Goal: Answer question/provide support: Share knowledge or assist other users

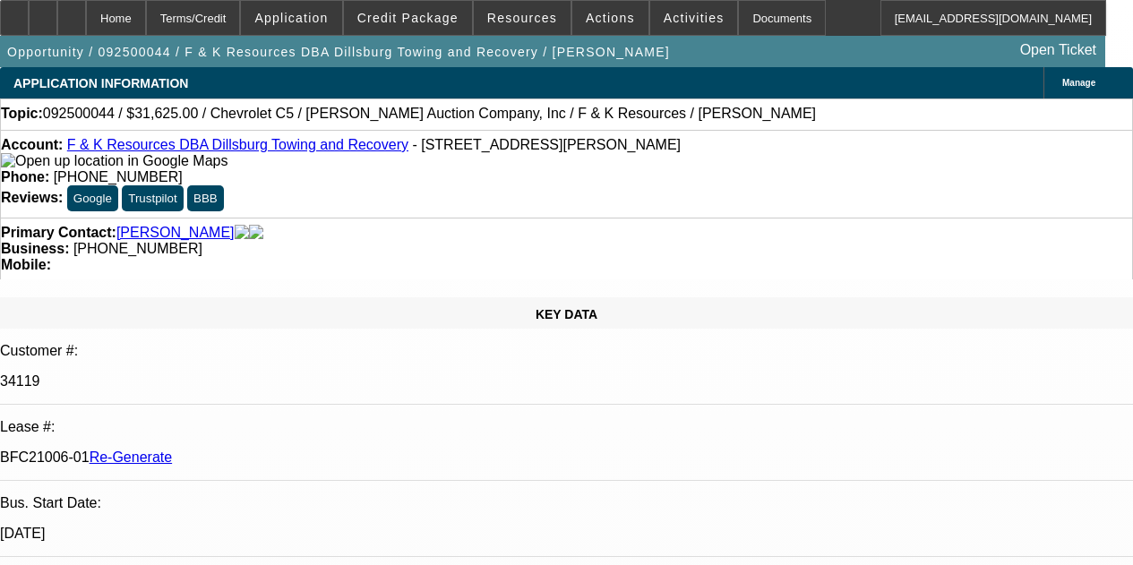
select select "4"
select select "0"
select select "3"
select select "0"
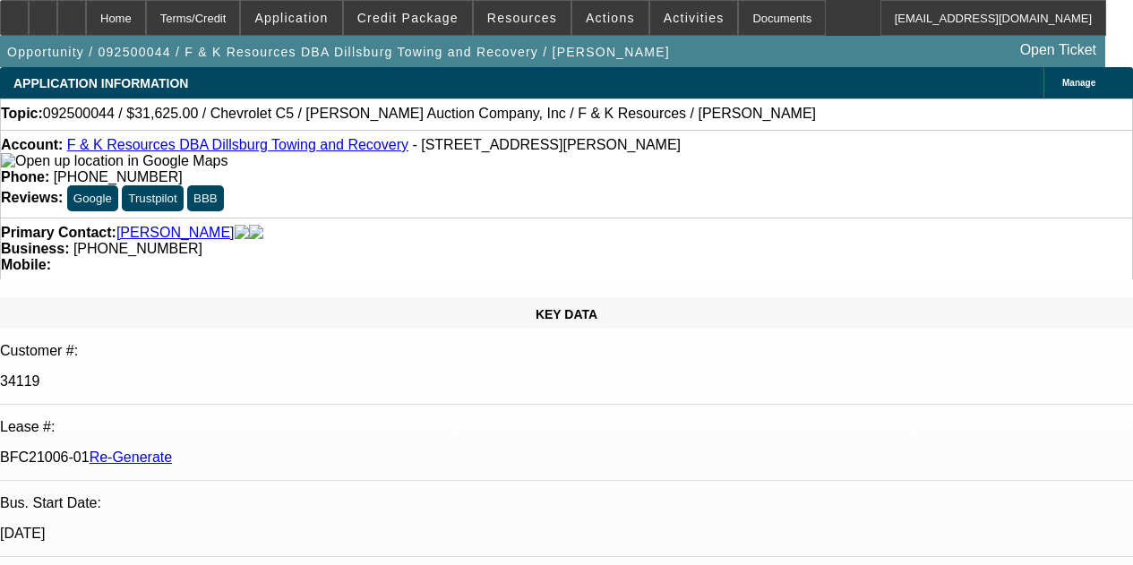
select select "6"
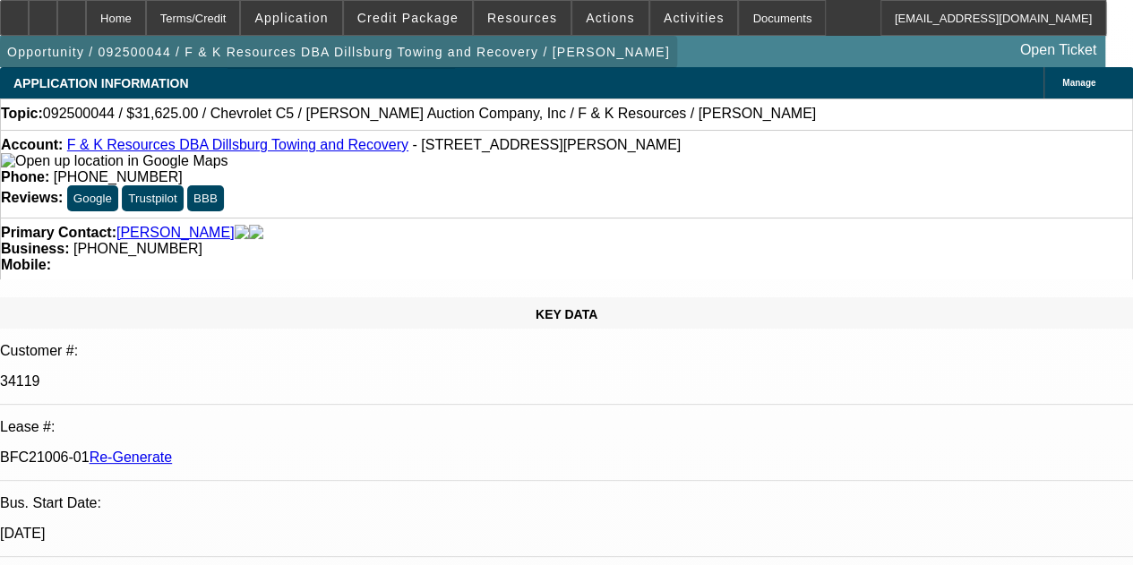
click at [478, 73] on span "button" at bounding box center [338, 51] width 677 height 43
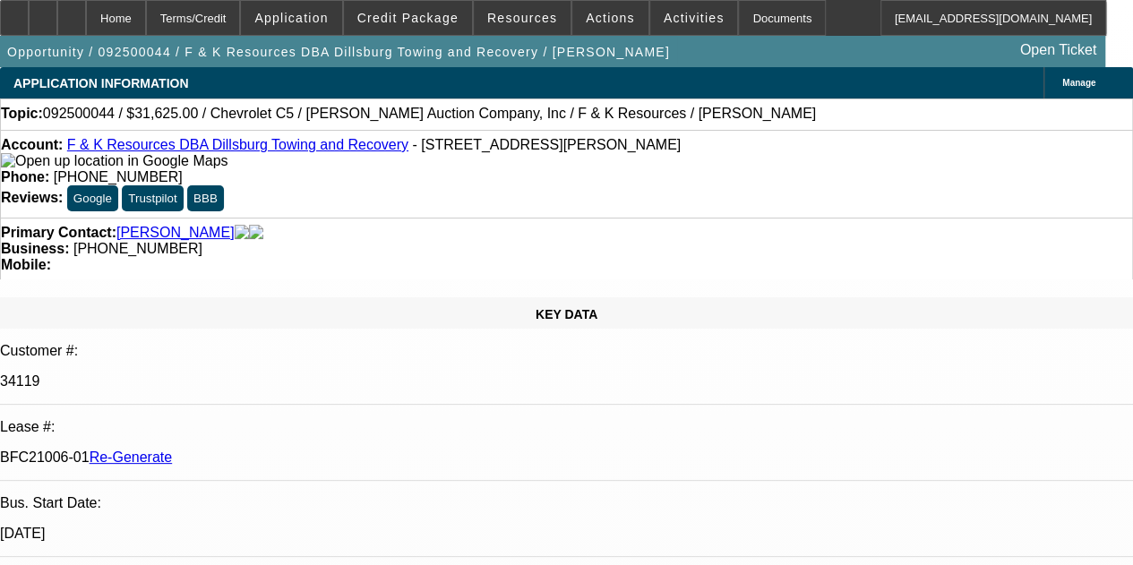
click at [609, 58] on div "Opportunity / 092500044 / F & K Resources DBA Dillsburg Towing and Recovery / K…" at bounding box center [553, 51] width 1106 height 31
click at [742, 23] on div "Documents" at bounding box center [782, 18] width 88 height 36
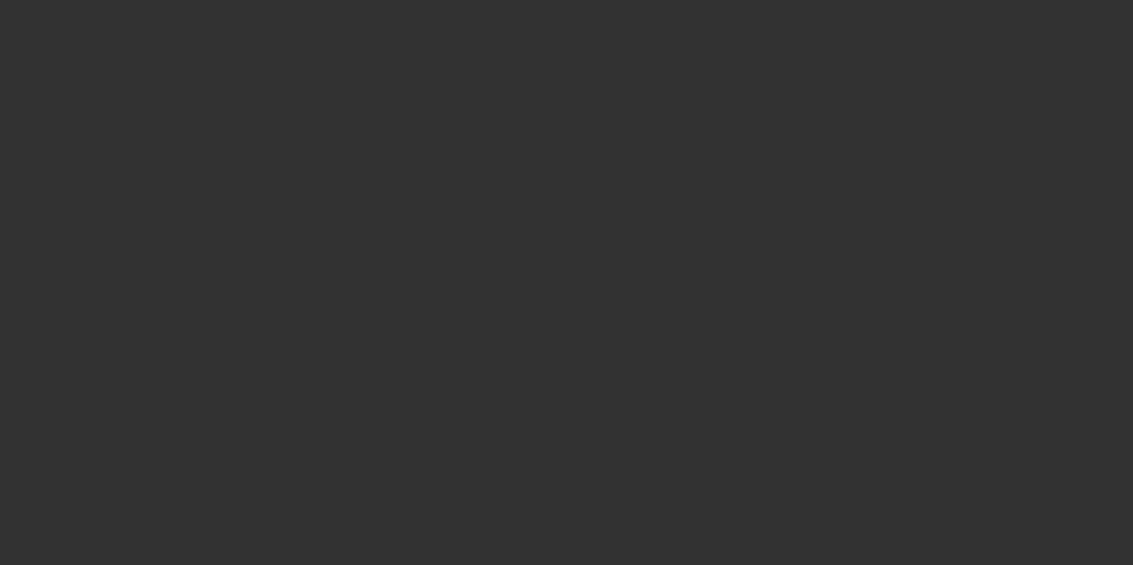
click at [579, 49] on div at bounding box center [566, 282] width 1133 height 565
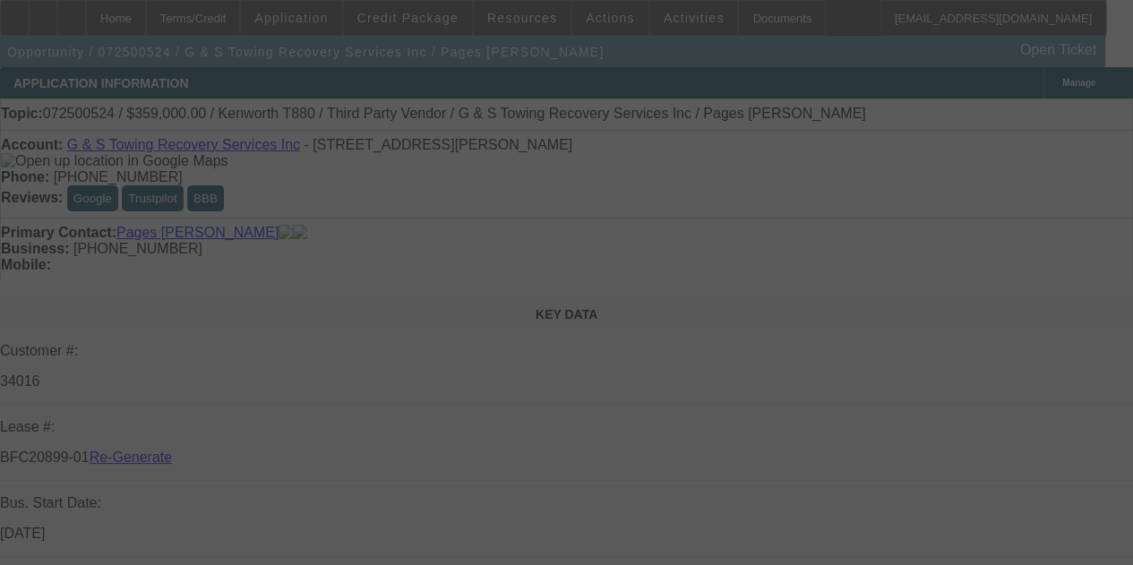
select select "4"
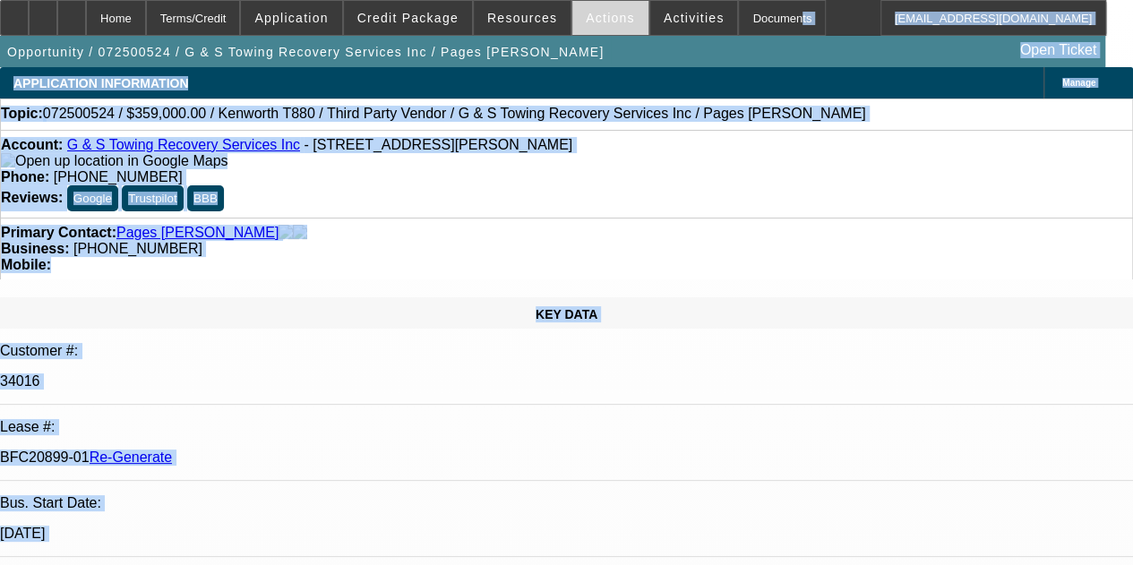
select select "0"
select select "2"
select select "0"
select select "6"
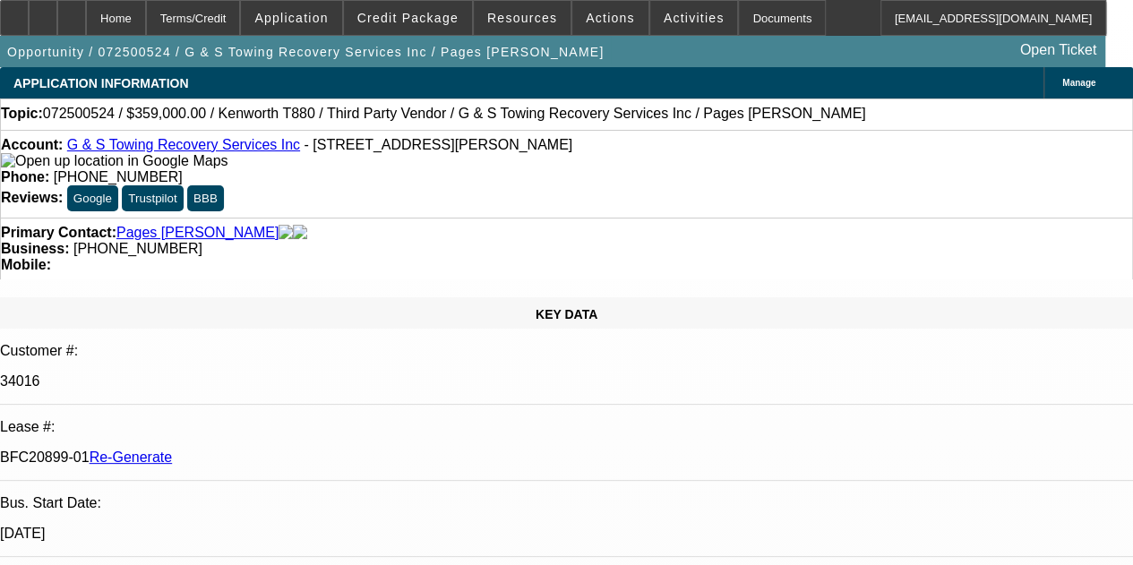
click at [728, 55] on div "Opportunity / 072500524 / G & S Towing Recovery Services Inc / Pages [PERSON_NA…" at bounding box center [553, 51] width 1106 height 31
click at [521, 22] on span "Resources" at bounding box center [522, 18] width 70 height 14
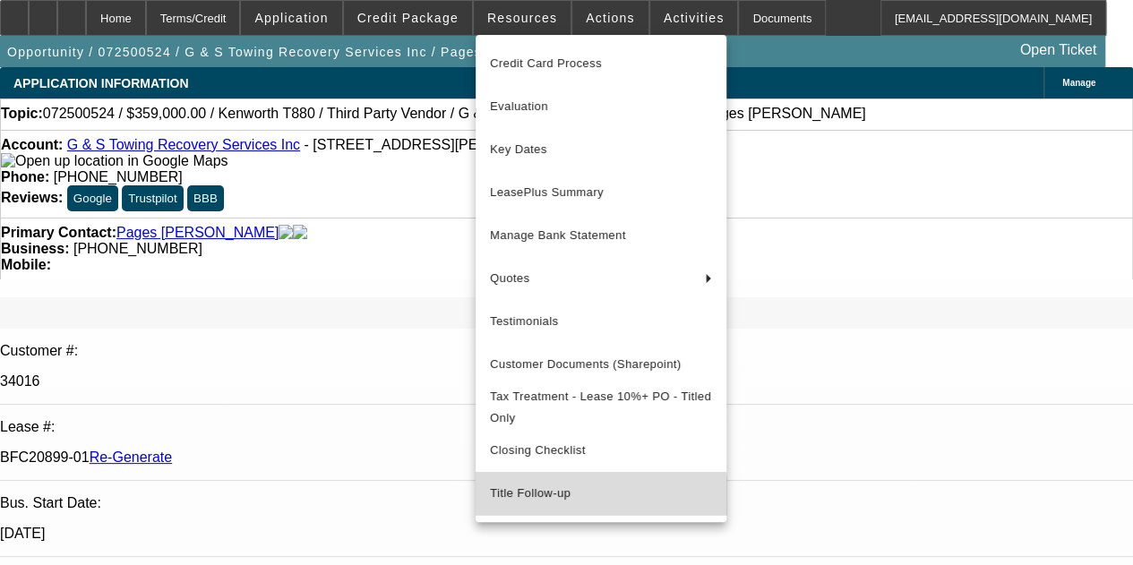
click at [523, 504] on span "Title Follow-up" at bounding box center [601, 494] width 222 height 22
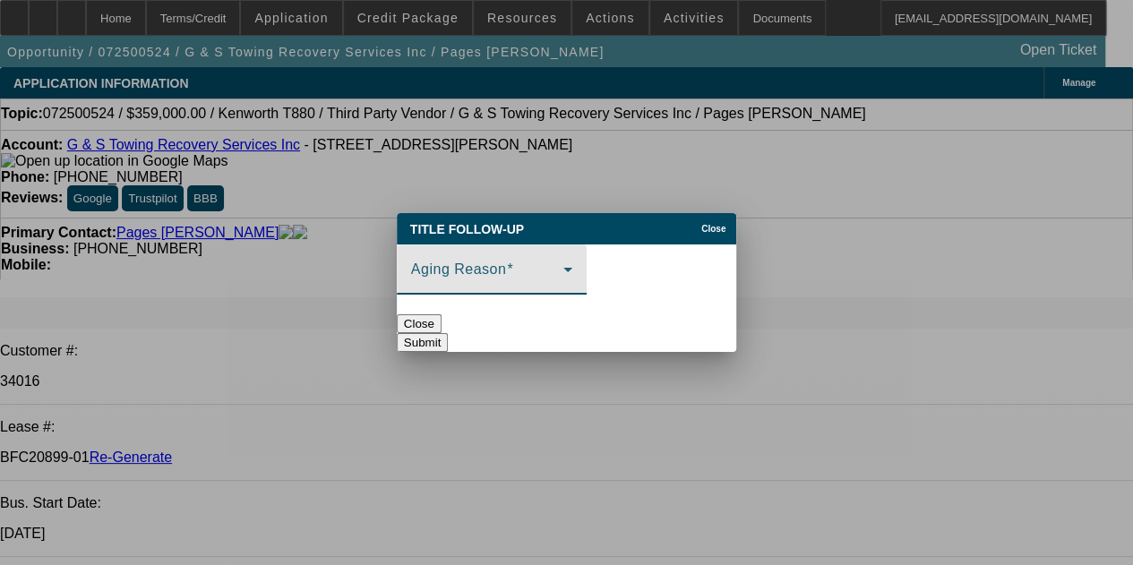
click at [573, 256] on div "Aging Reason" at bounding box center [491, 270] width 161 height 50
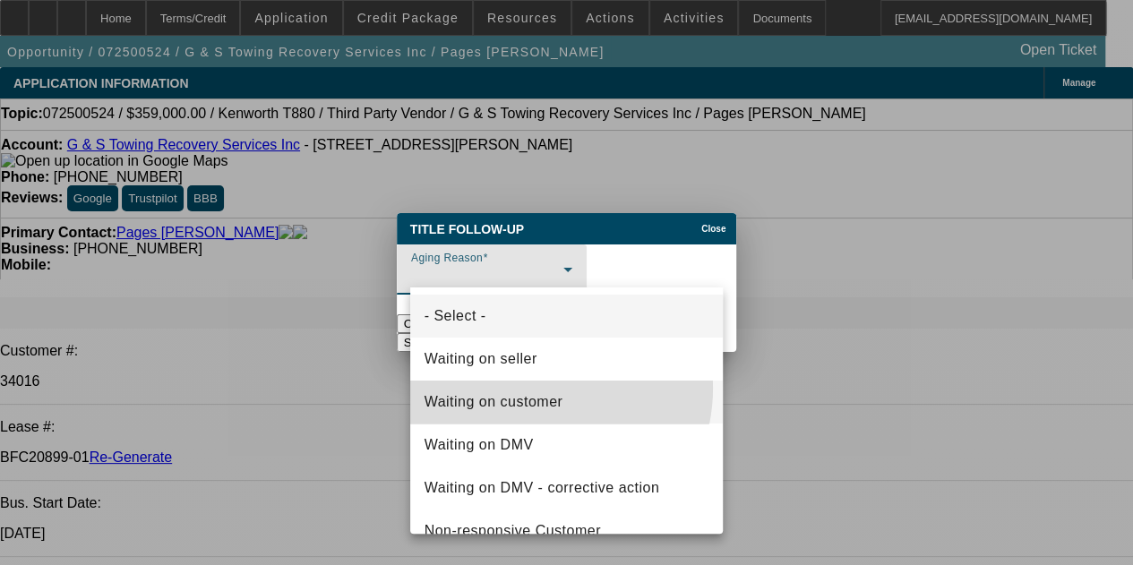
click at [535, 388] on mat-option "Waiting on customer" at bounding box center [566, 402] width 313 height 43
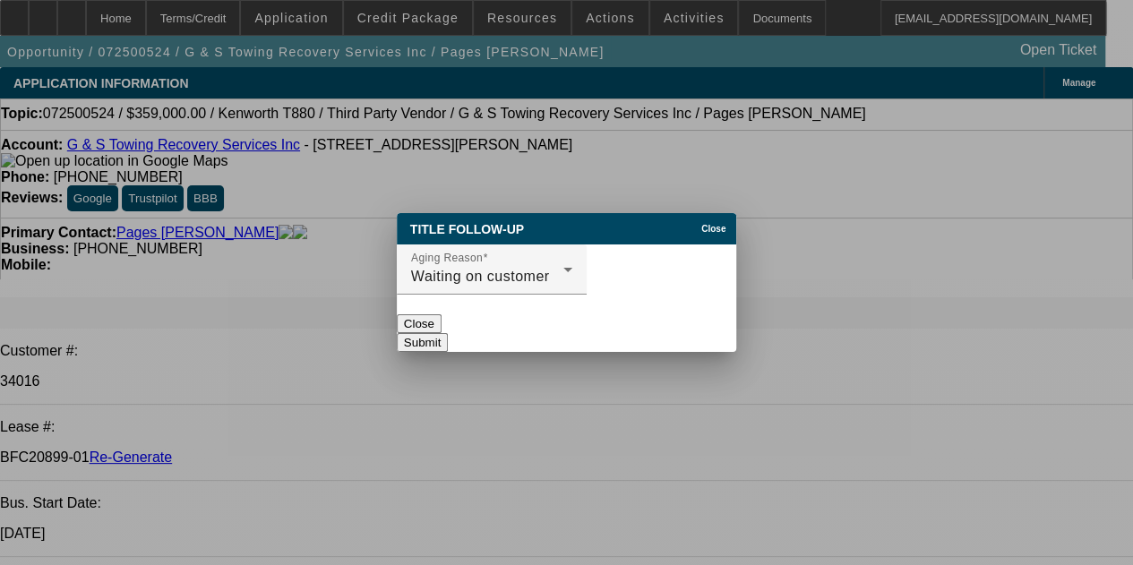
click at [448, 333] on button "Submit" at bounding box center [422, 342] width 51 height 19
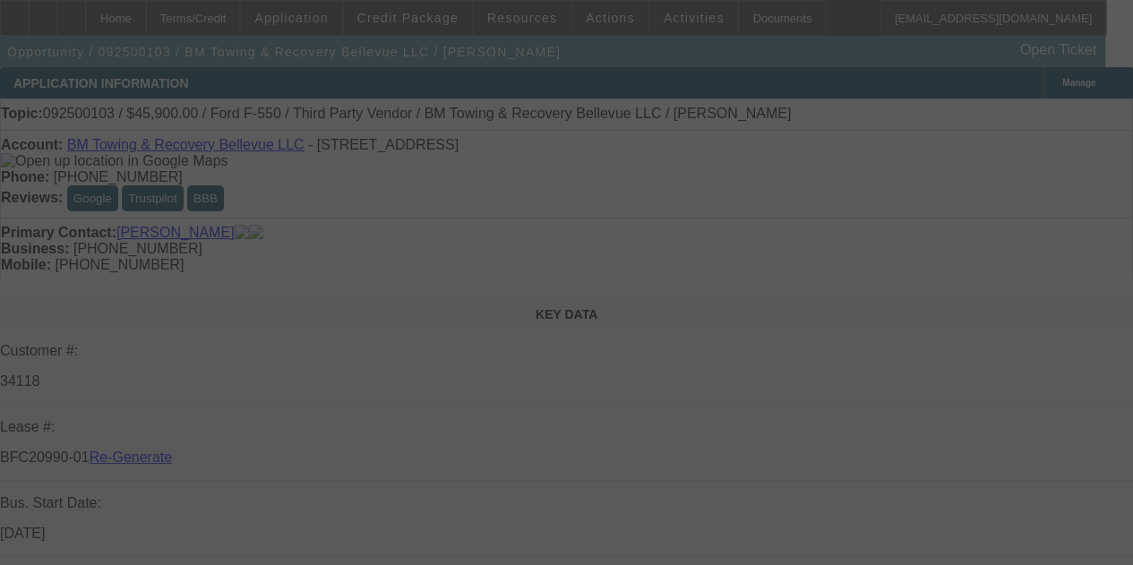
select select "4"
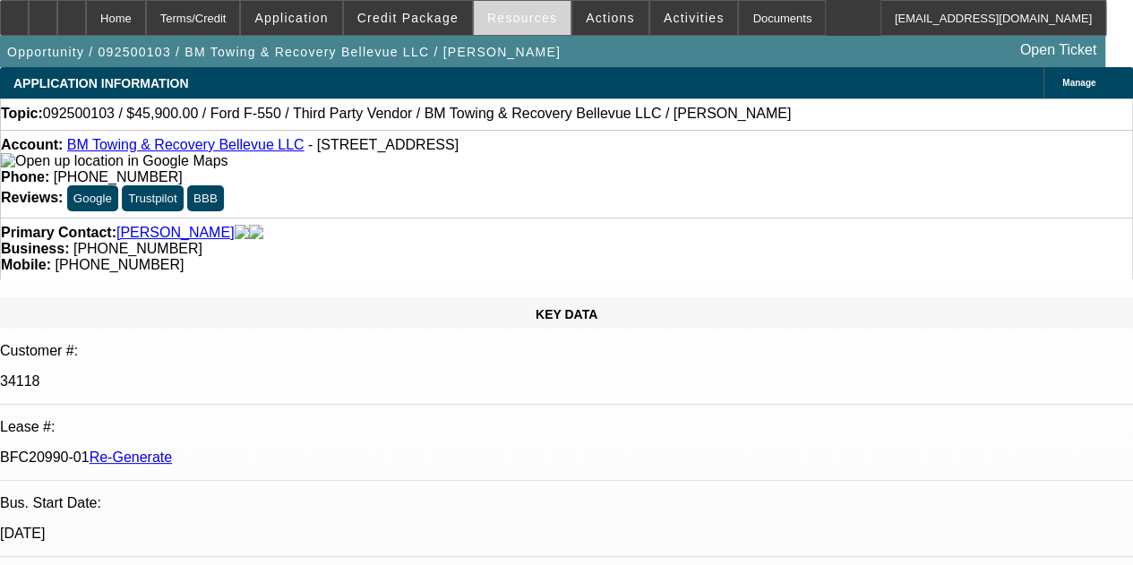
select select "0.15"
select select "2"
select select "0.1"
select select "4"
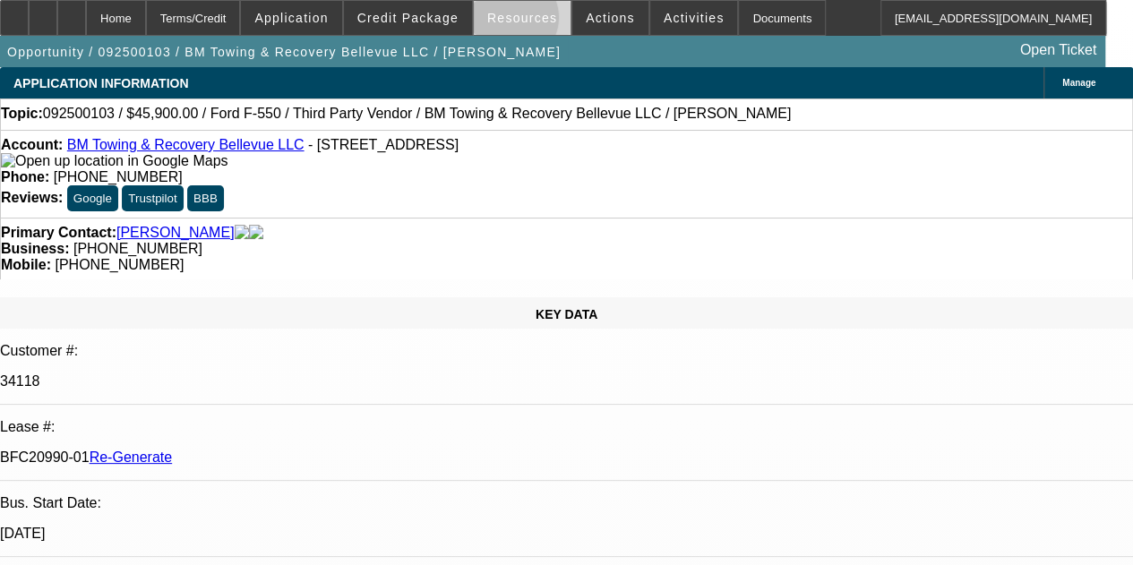
click at [513, 22] on span "Resources" at bounding box center [522, 18] width 70 height 14
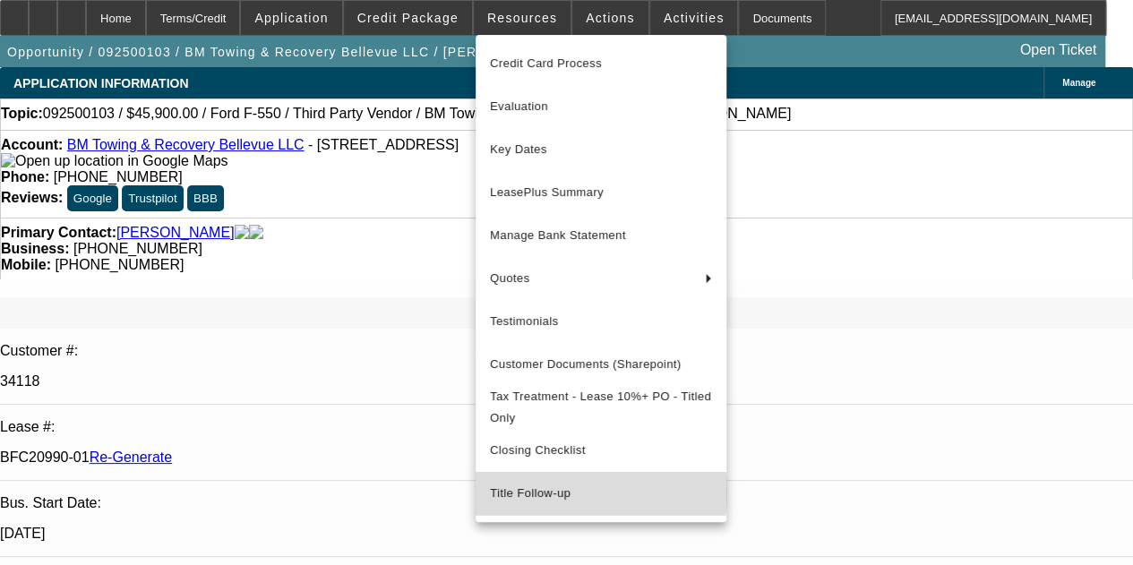
click at [545, 503] on span "Title Follow-up" at bounding box center [601, 494] width 222 height 22
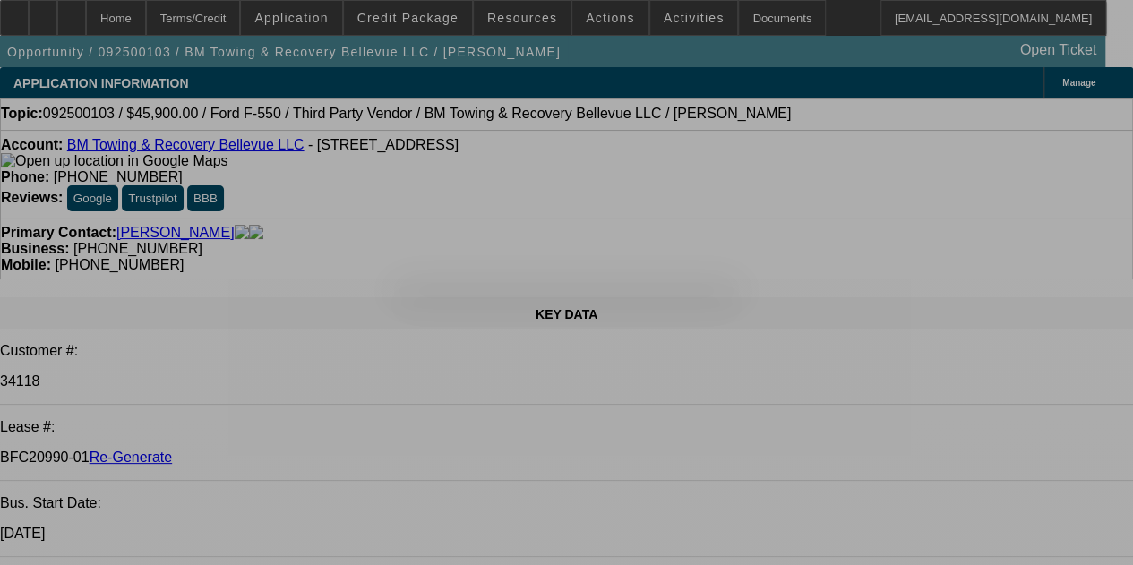
click at [717, 156] on div at bounding box center [566, 282] width 1133 height 565
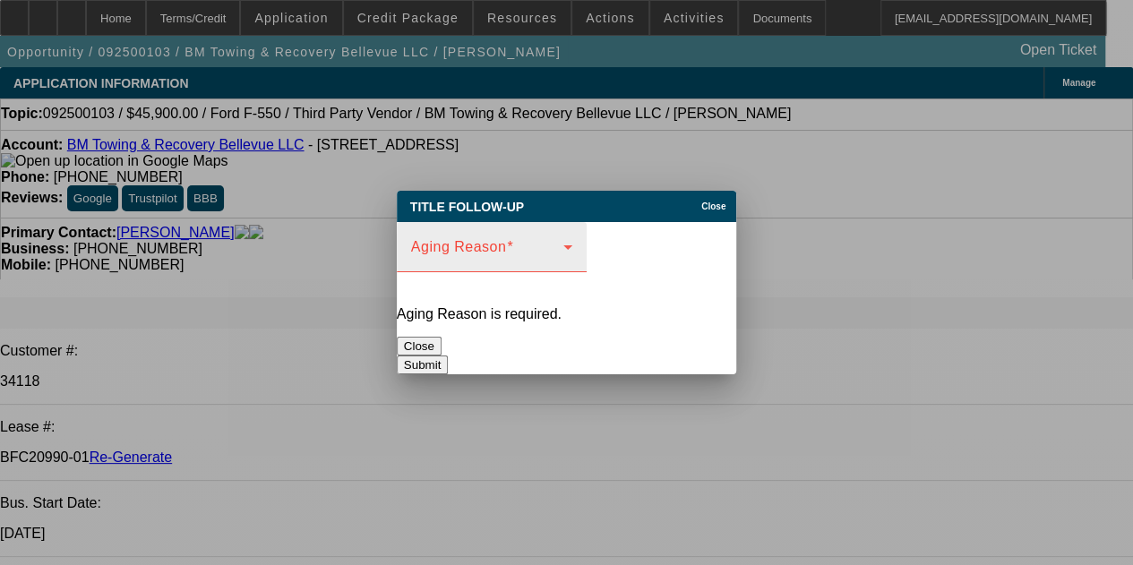
click at [587, 261] on div "Aging Reason" at bounding box center [492, 247] width 190 height 50
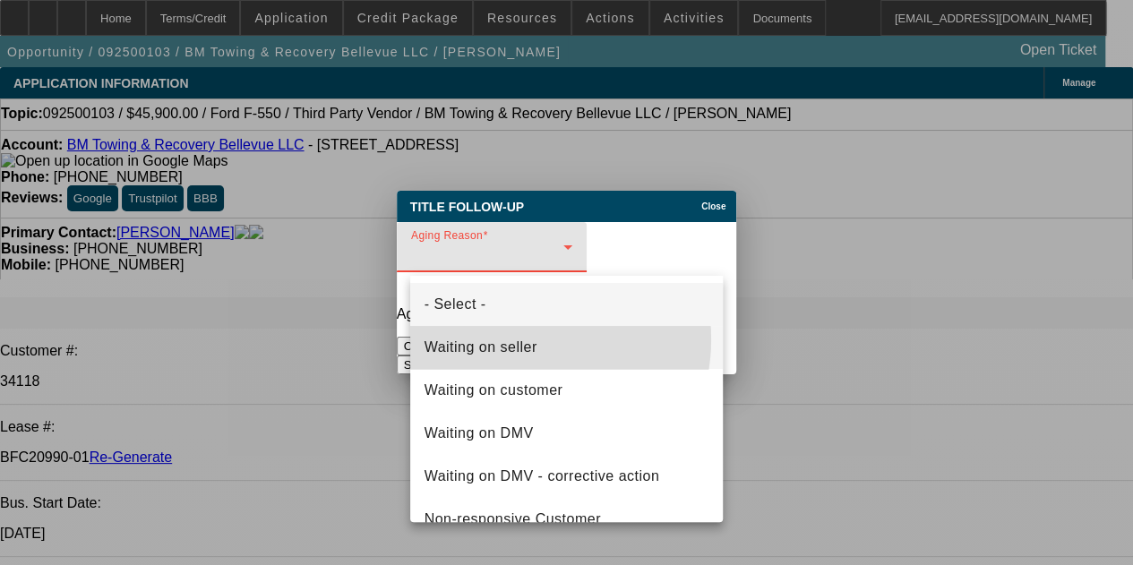
click at [519, 340] on span "Waiting on seller" at bounding box center [481, 348] width 113 height 22
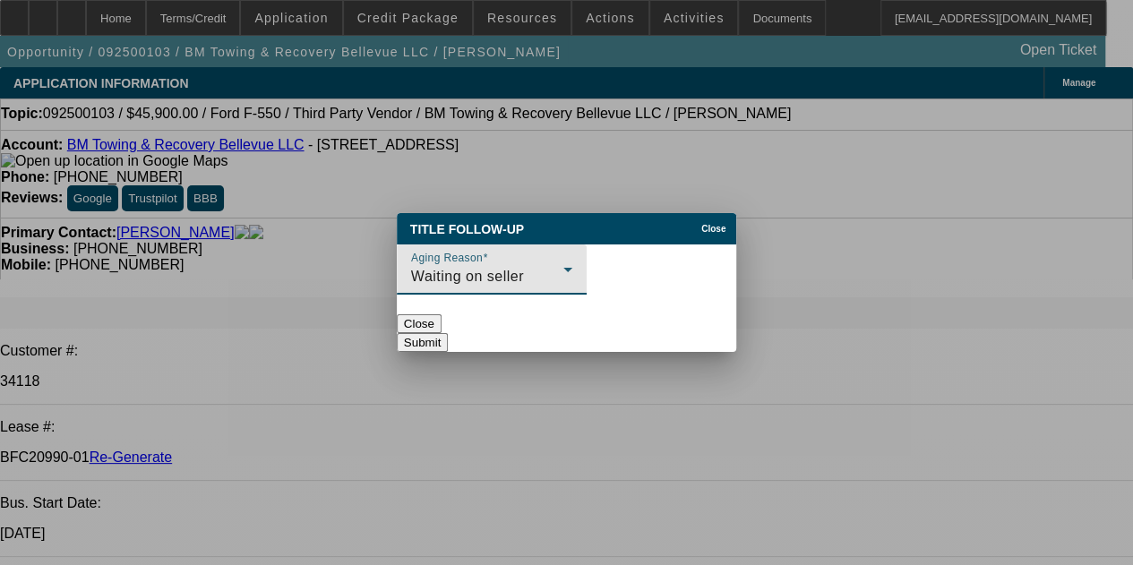
click at [448, 333] on button "Submit" at bounding box center [422, 342] width 51 height 19
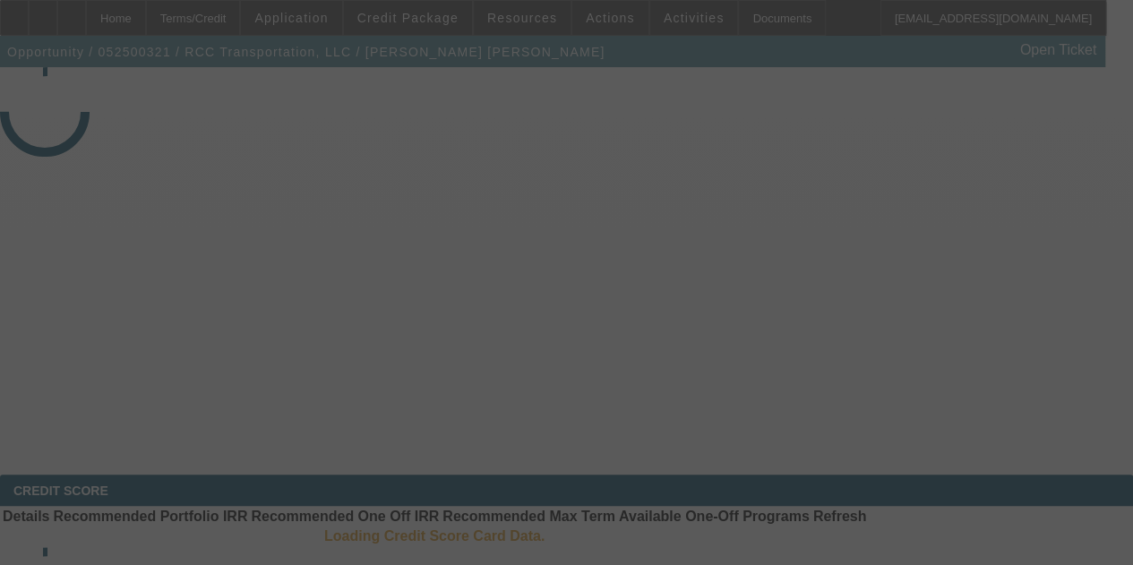
select select "4"
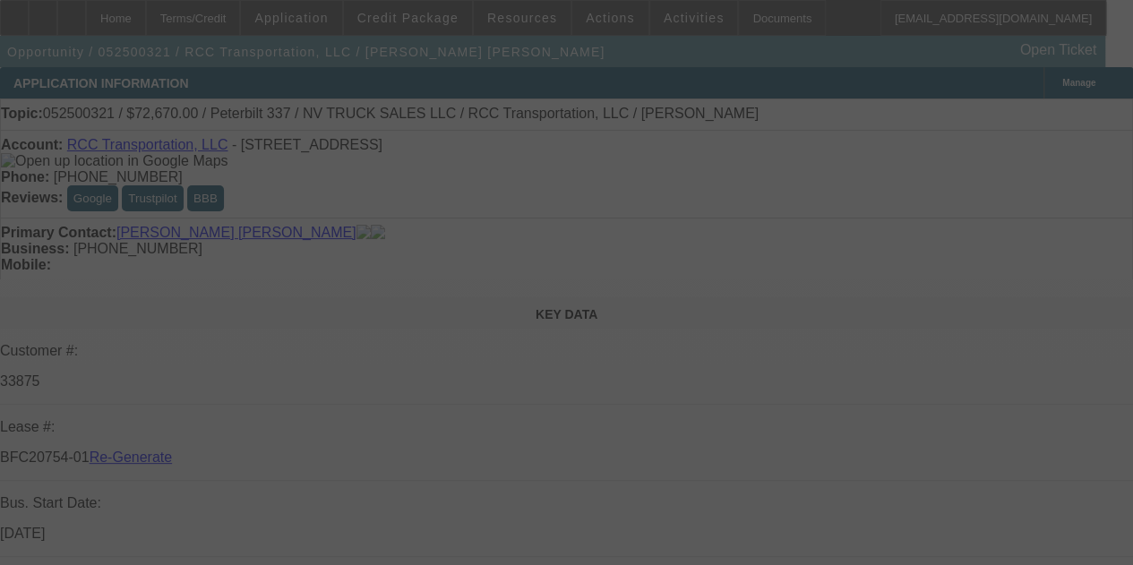
drag, startPoint x: 543, startPoint y: 67, endPoint x: 514, endPoint y: 20, distance: 55.5
click at [514, 20] on div at bounding box center [566, 282] width 1133 height 565
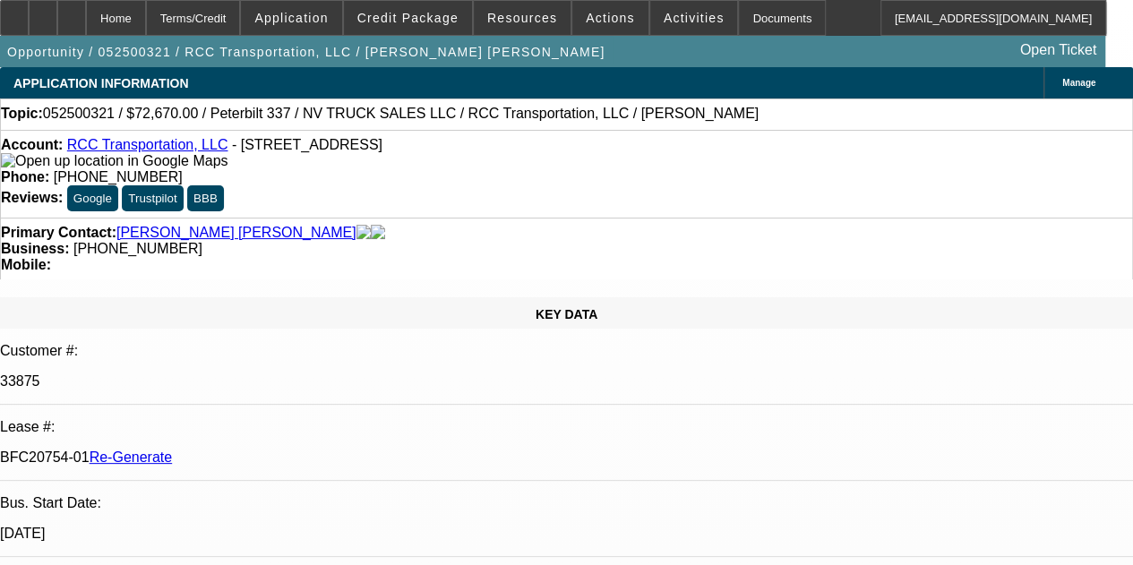
select select "0"
select select "2"
select select "0.1"
select select "4"
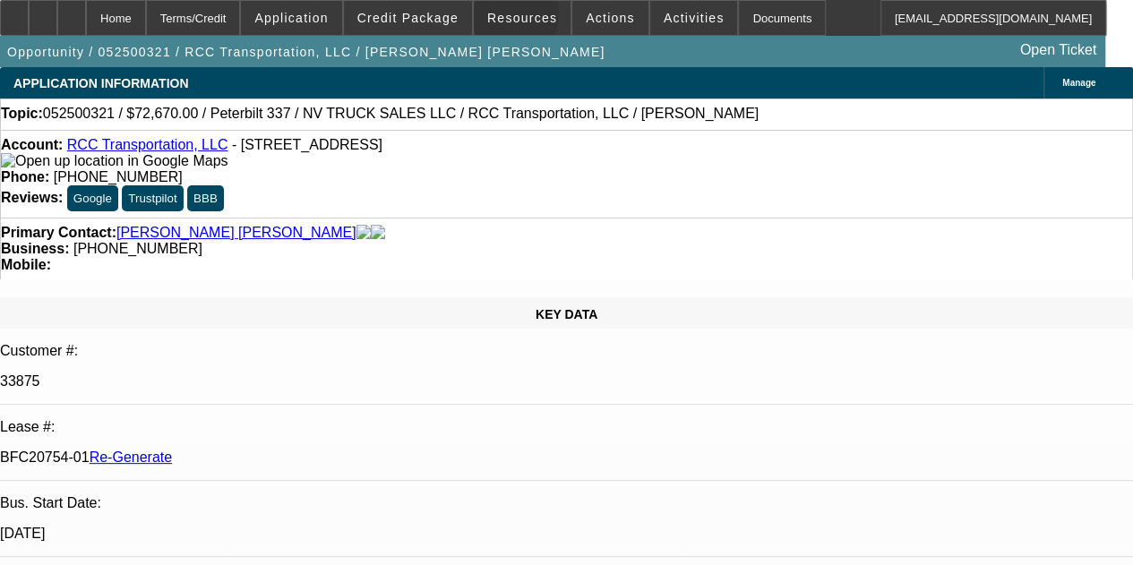
click at [514, 20] on span "Resources" at bounding box center [522, 18] width 70 height 14
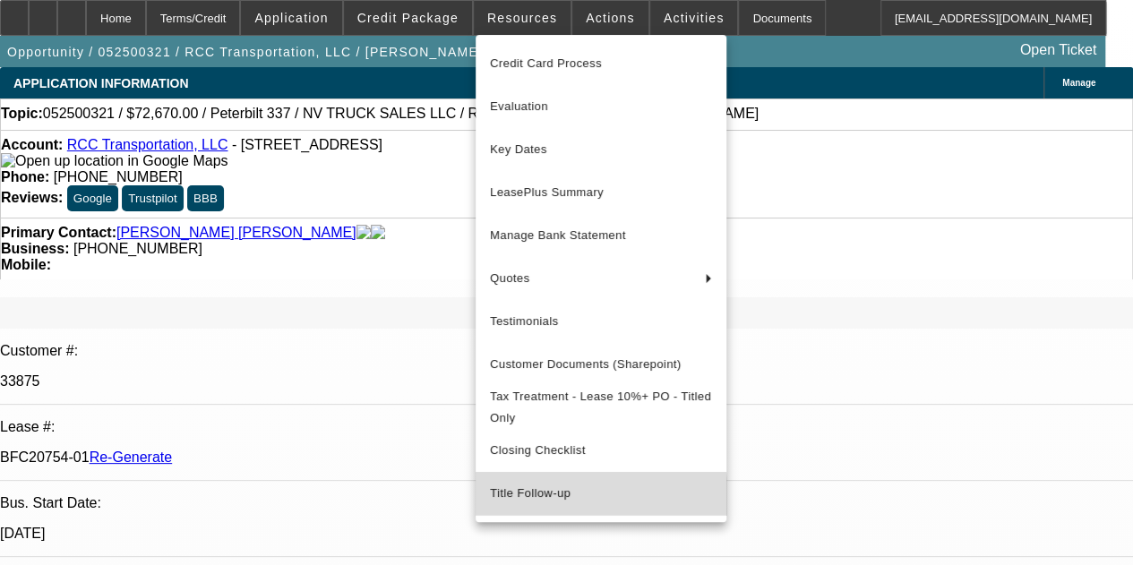
click at [543, 504] on span "Title Follow-up" at bounding box center [601, 494] width 222 height 22
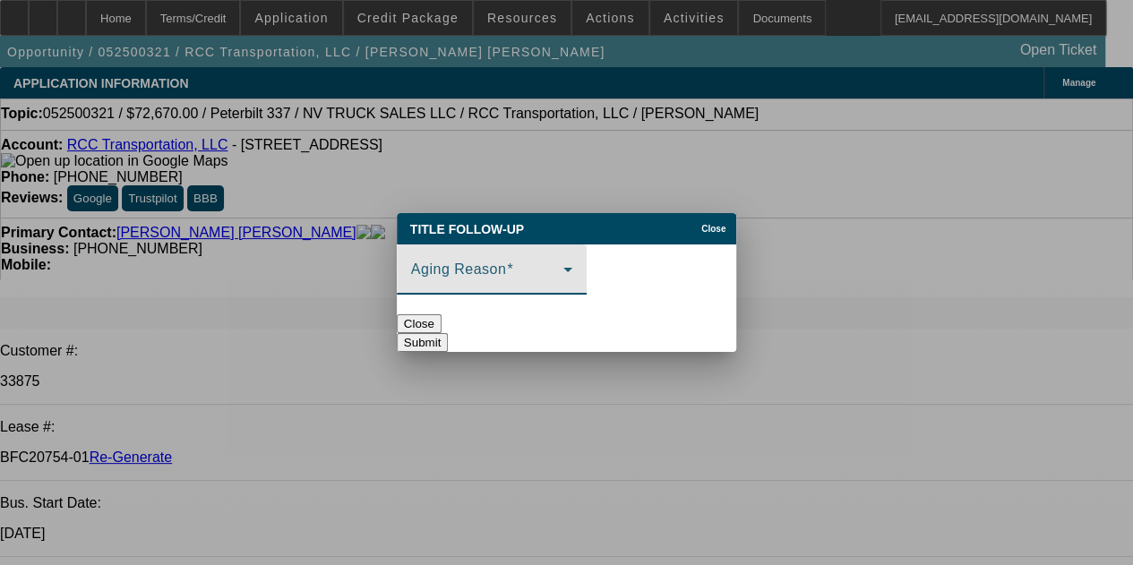
click at [579, 271] on icon at bounding box center [568, 270] width 22 height 22
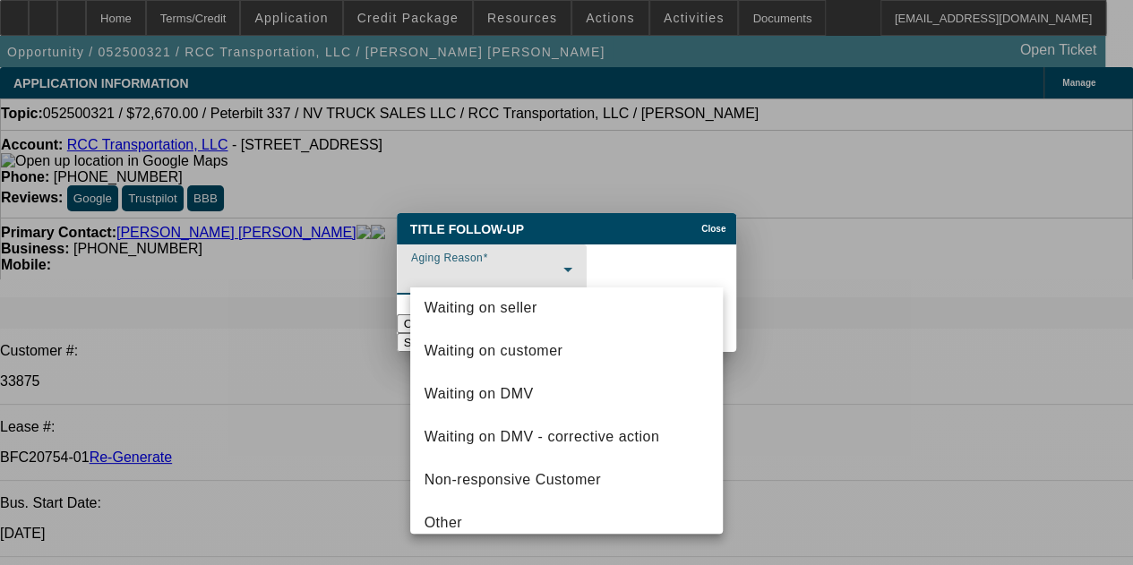
scroll to position [68, 0]
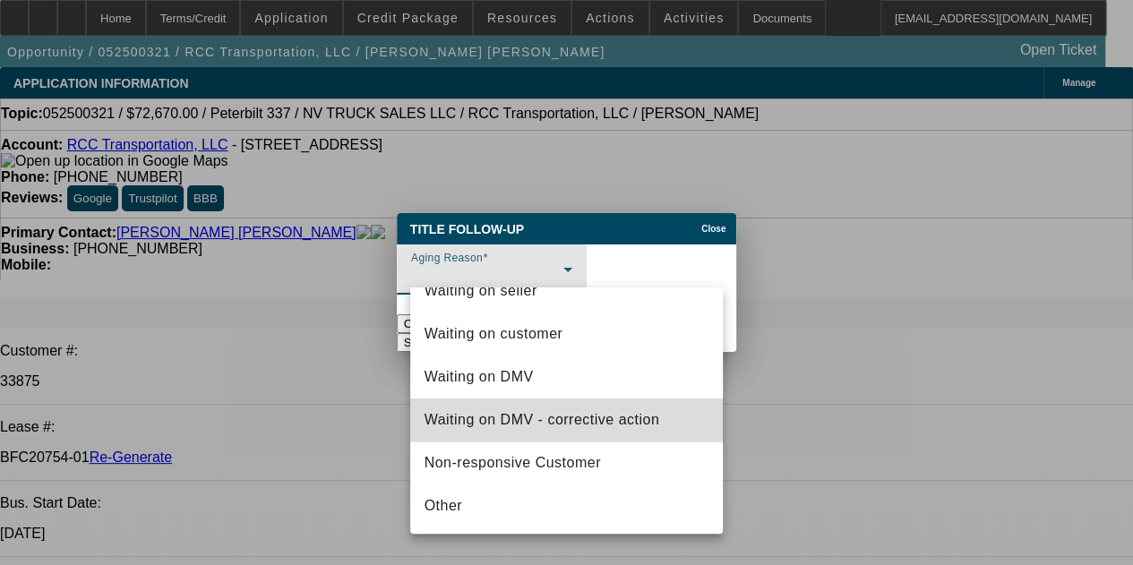
click at [607, 409] on span "Waiting on DMV - corrective action" at bounding box center [543, 420] width 236 height 22
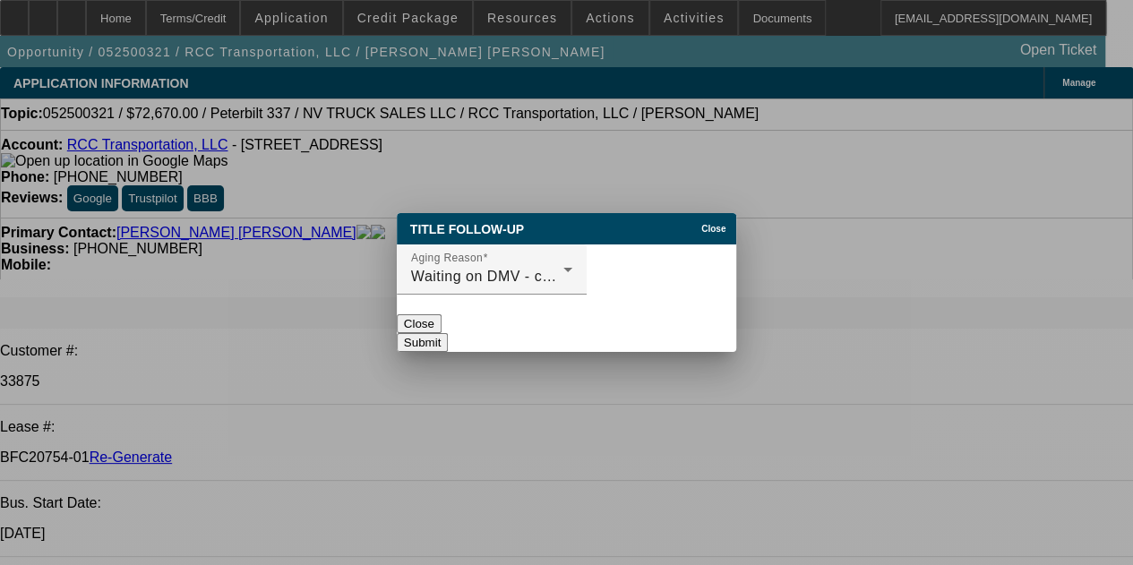
click at [448, 333] on button "Submit" at bounding box center [422, 342] width 51 height 19
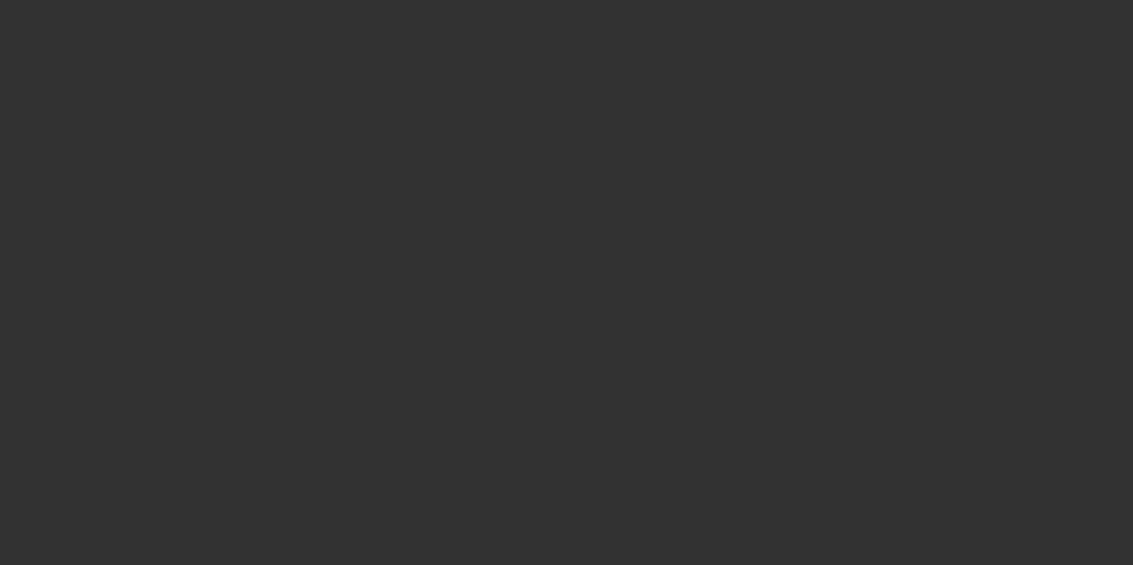
click at [521, 37] on div at bounding box center [566, 282] width 1133 height 565
select select "4"
click at [521, 37] on div at bounding box center [566, 282] width 1133 height 565
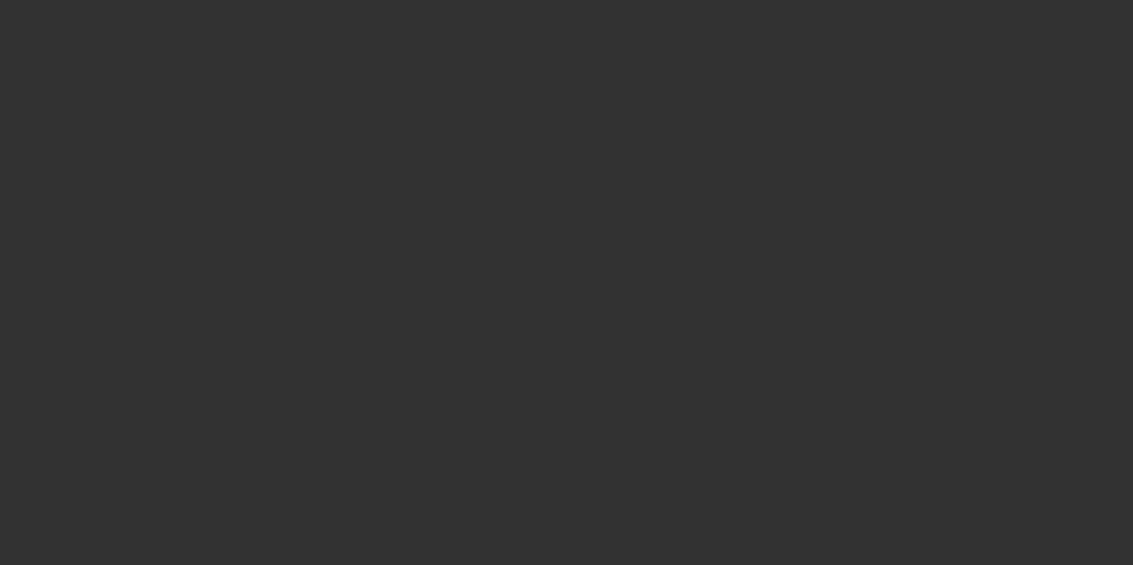
select select "0.1"
select select "0"
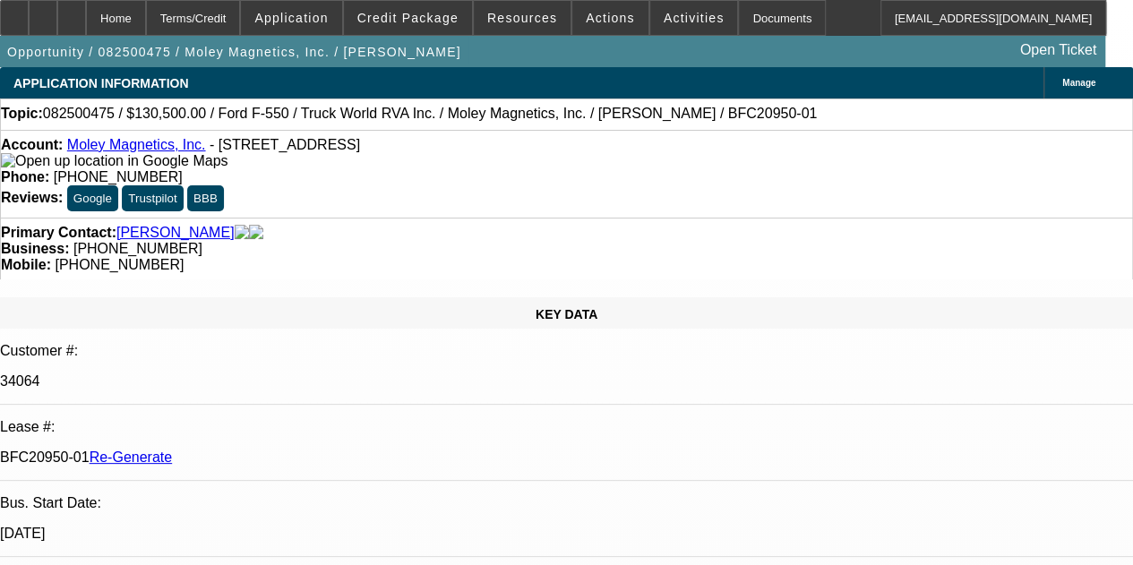
select select "1"
select select "6"
click at [509, 21] on span "Resources" at bounding box center [522, 18] width 70 height 14
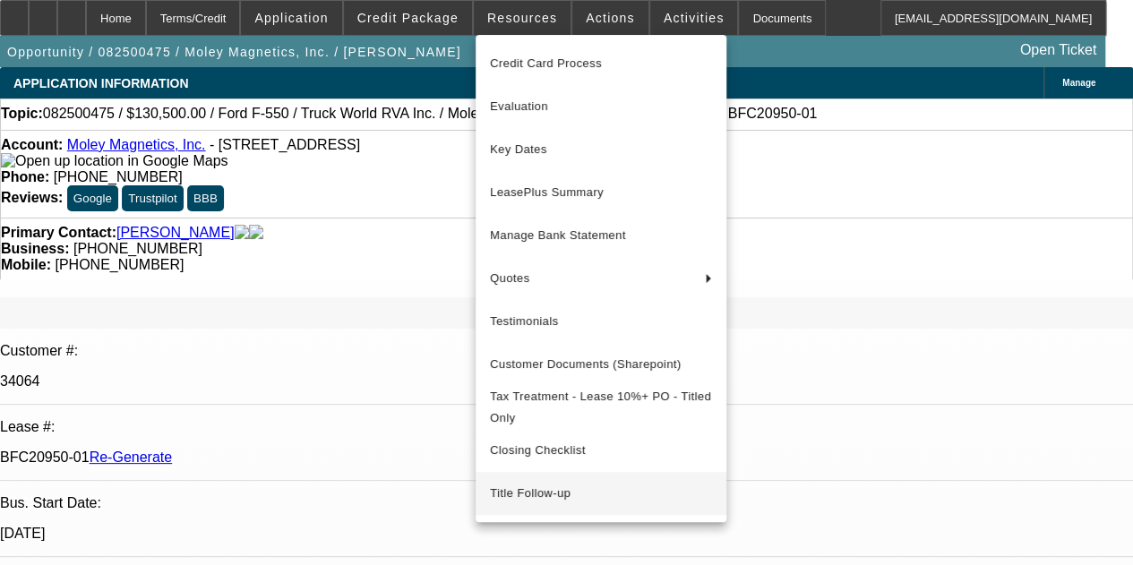
click at [557, 499] on span "Title Follow-up" at bounding box center [601, 494] width 222 height 22
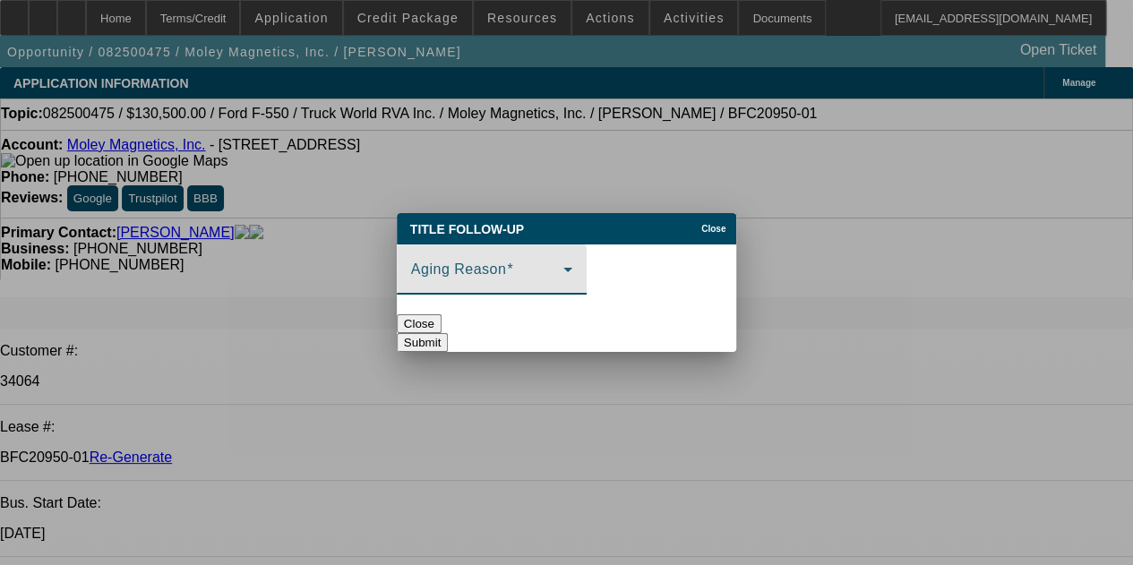
click at [573, 268] on icon at bounding box center [568, 270] width 9 height 4
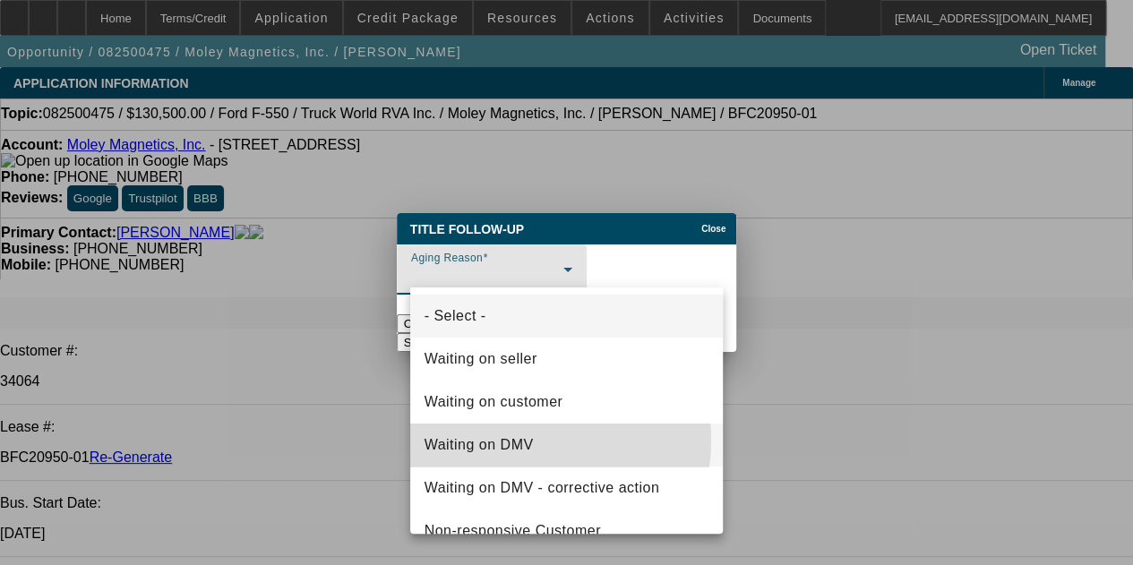
click at [527, 441] on span "Waiting on DMV" at bounding box center [479, 446] width 109 height 22
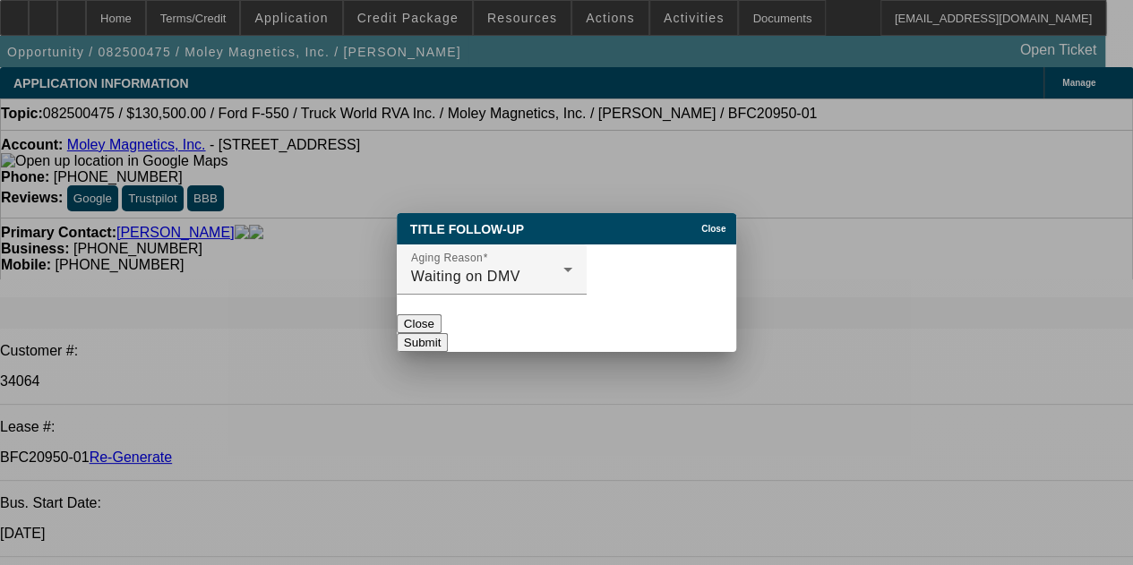
click at [448, 333] on button "Submit" at bounding box center [422, 342] width 51 height 19
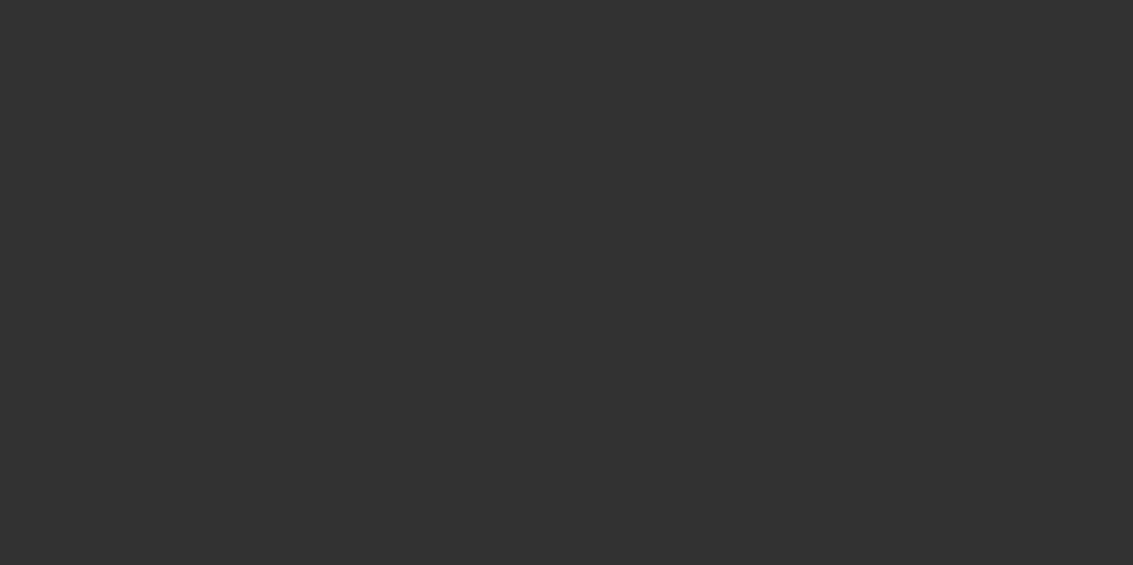
select select "4"
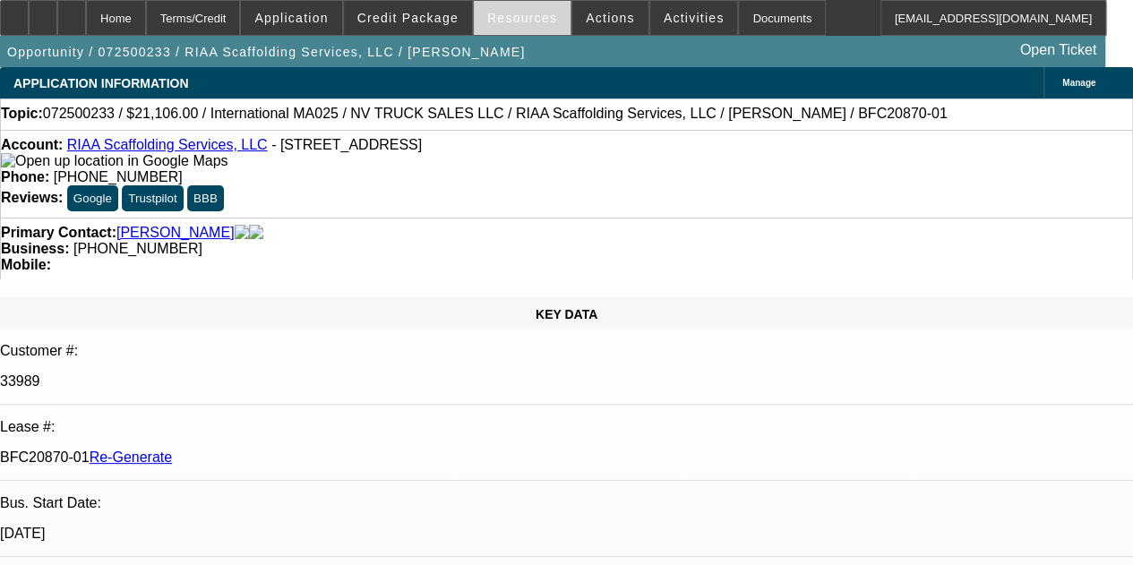
select select "0"
select select "0.1"
select select "5"
click at [510, 19] on span "Resources" at bounding box center [522, 18] width 70 height 14
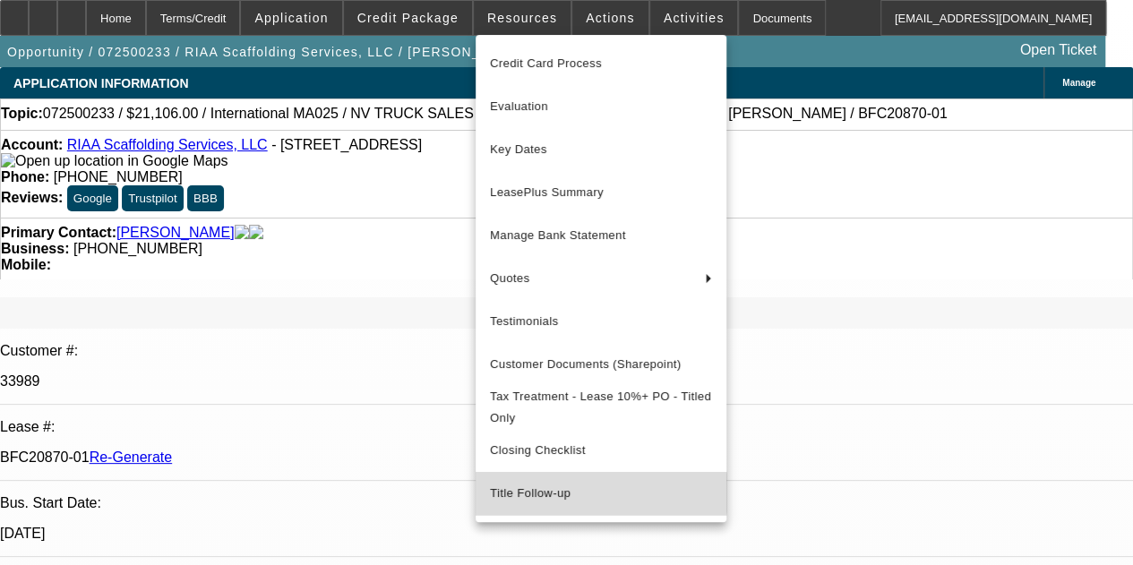
click at [554, 501] on span "Title Follow-up" at bounding box center [601, 494] width 222 height 22
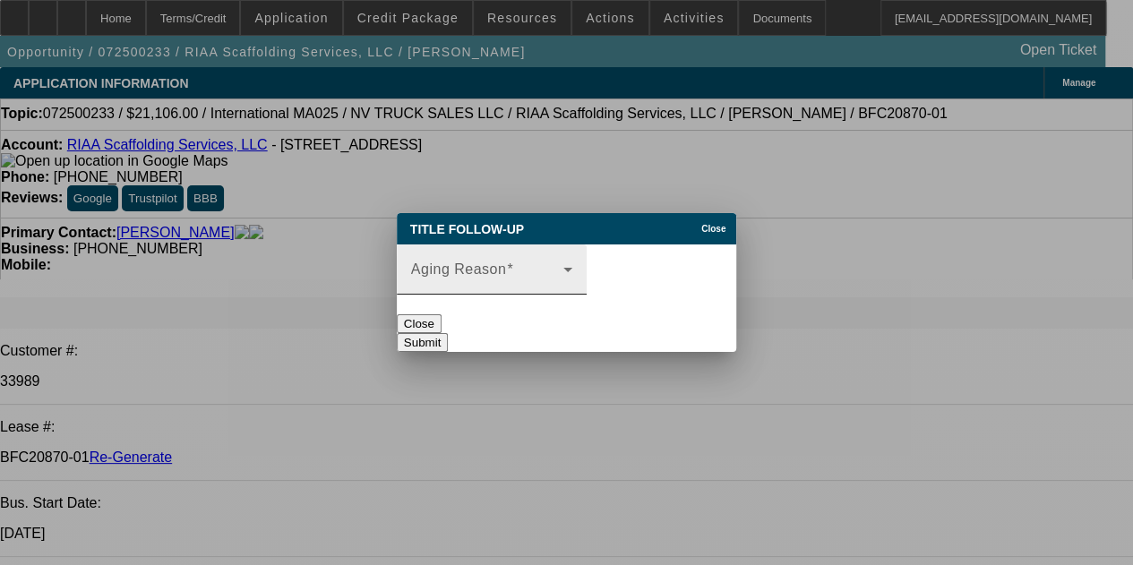
click at [564, 266] on span at bounding box center [487, 277] width 152 height 22
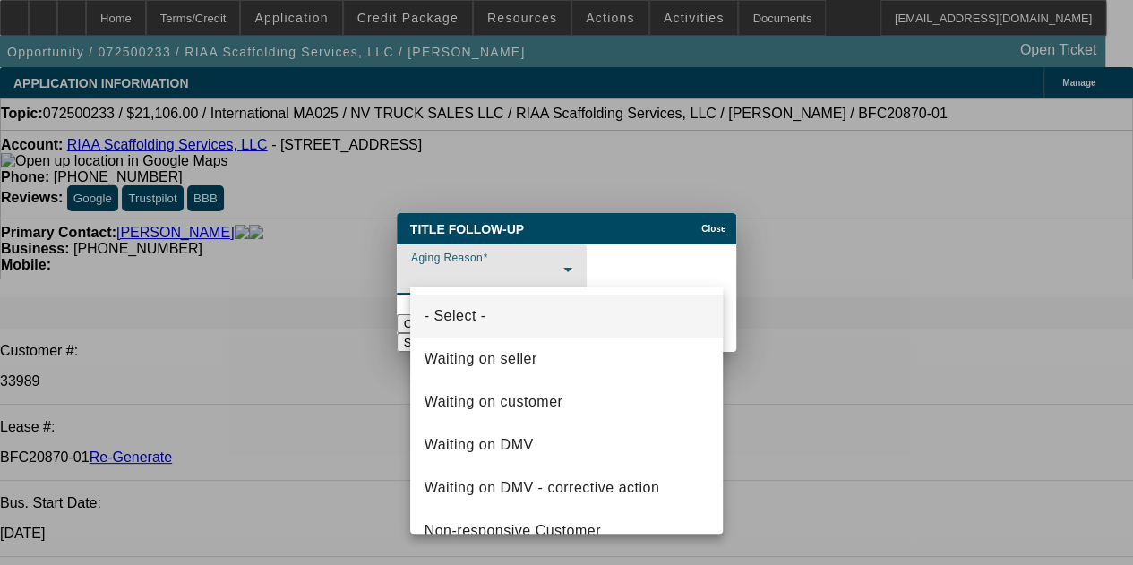
scroll to position [68, 0]
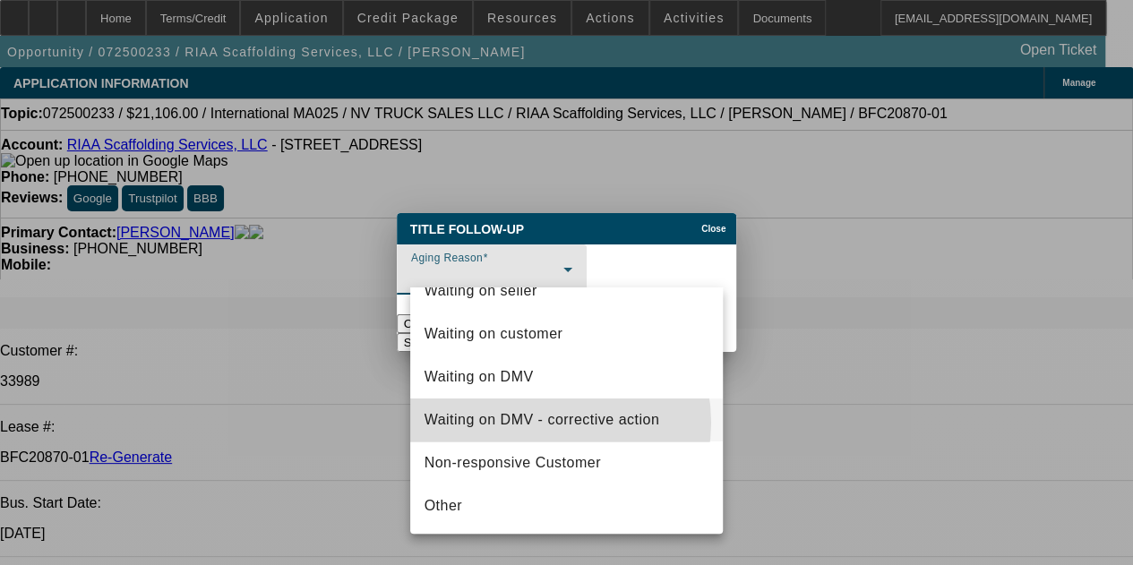
click at [546, 422] on span "Waiting on DMV - corrective action" at bounding box center [543, 420] width 236 height 22
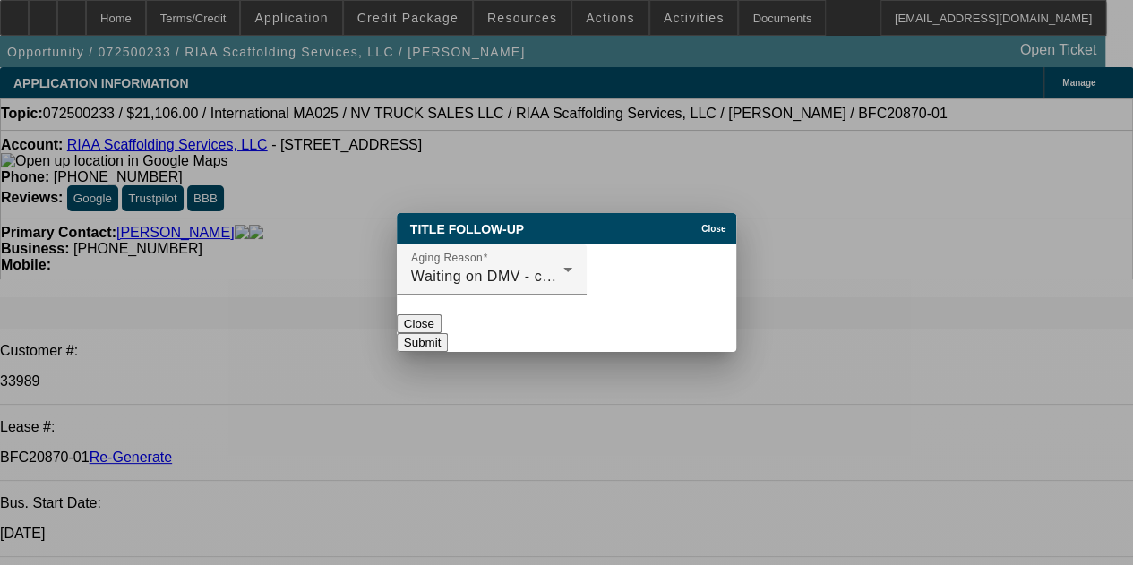
click at [448, 333] on button "Submit" at bounding box center [422, 342] width 51 height 19
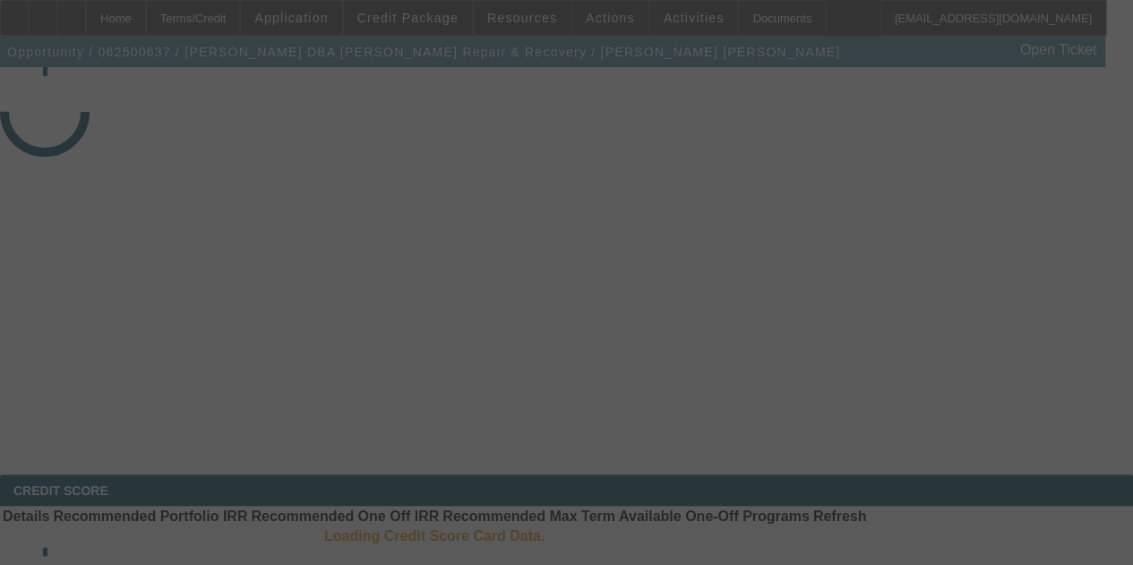
select select "4"
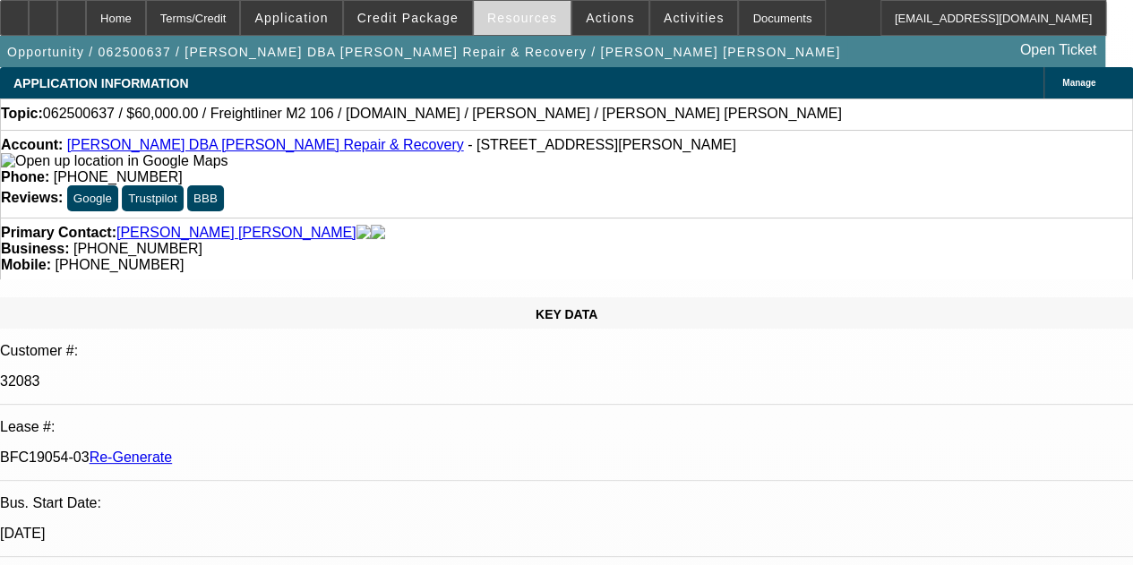
select select "0"
select select "2"
select select "0.1"
select select "4"
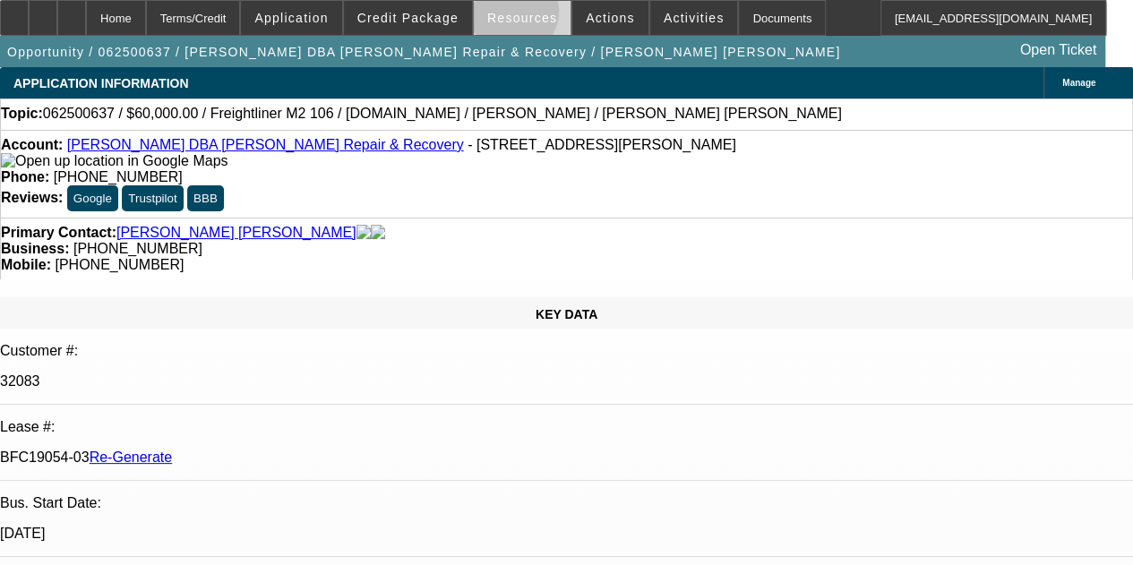
click at [516, 16] on span "Resources" at bounding box center [522, 18] width 70 height 14
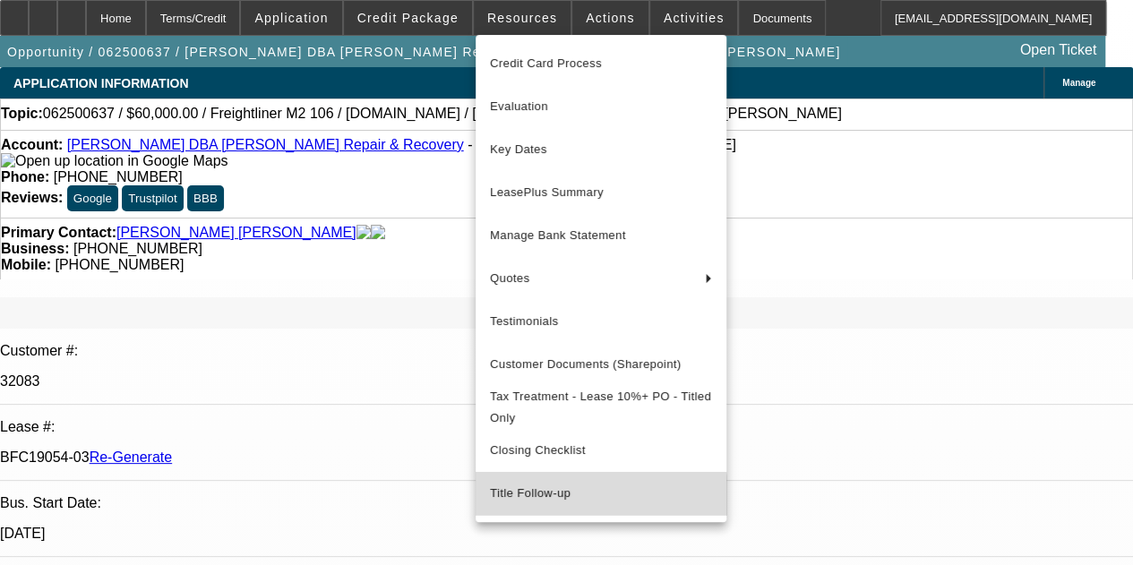
click at [548, 504] on span "Title Follow-up" at bounding box center [601, 494] width 222 height 22
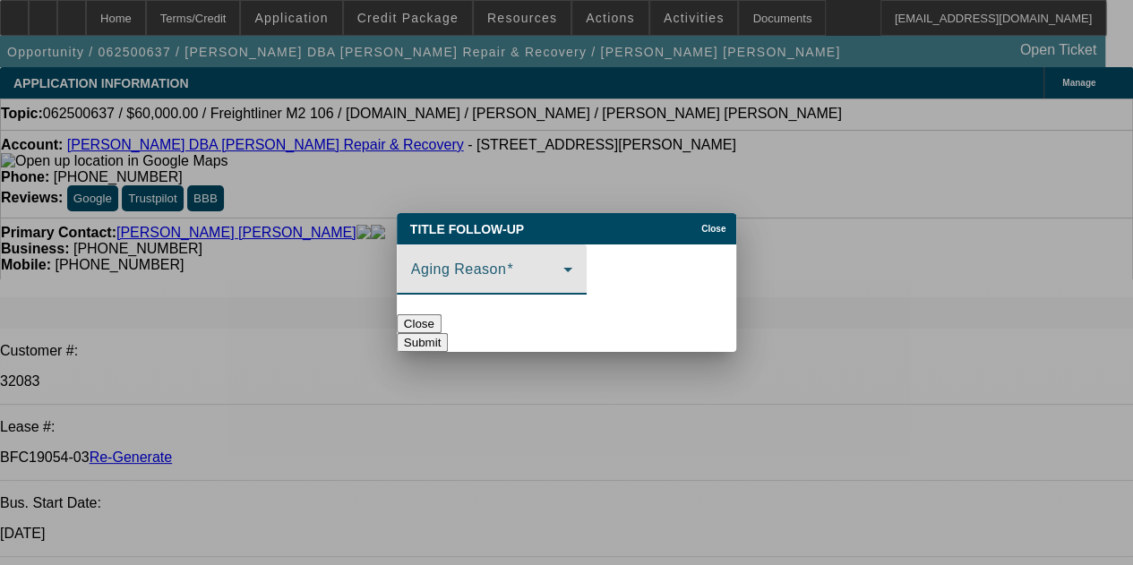
click at [573, 250] on div "Aging Reason" at bounding box center [491, 270] width 161 height 50
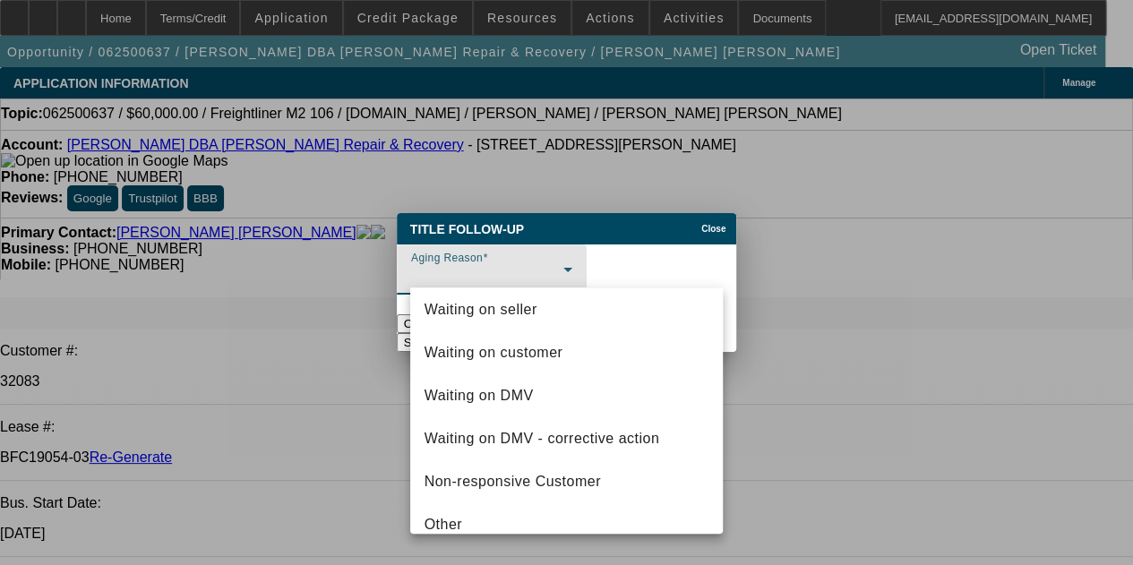
scroll to position [68, 0]
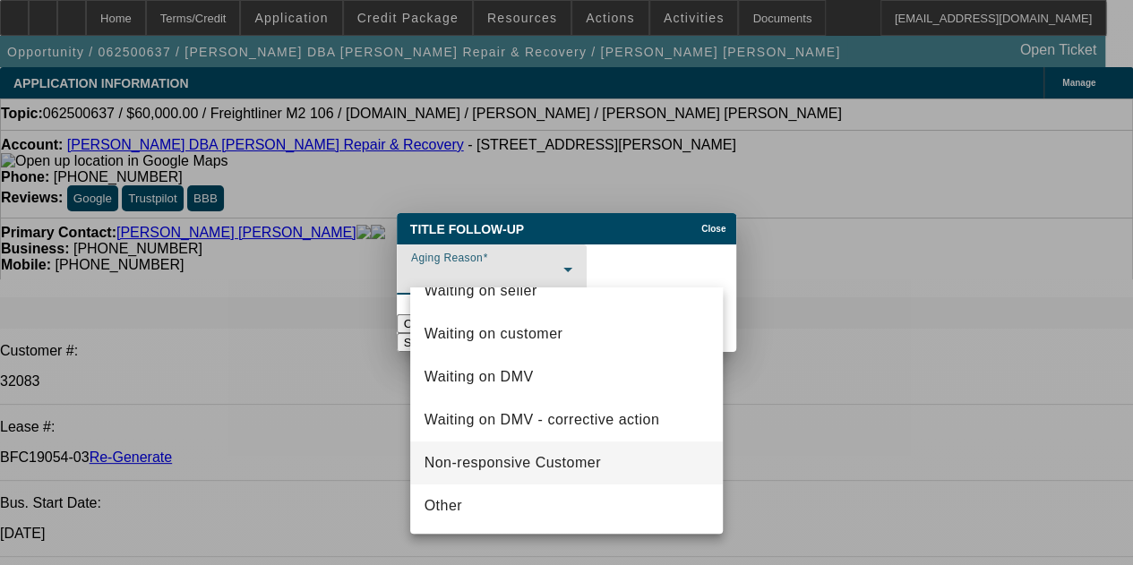
click at [488, 467] on span "Non-responsive Customer" at bounding box center [513, 463] width 177 height 22
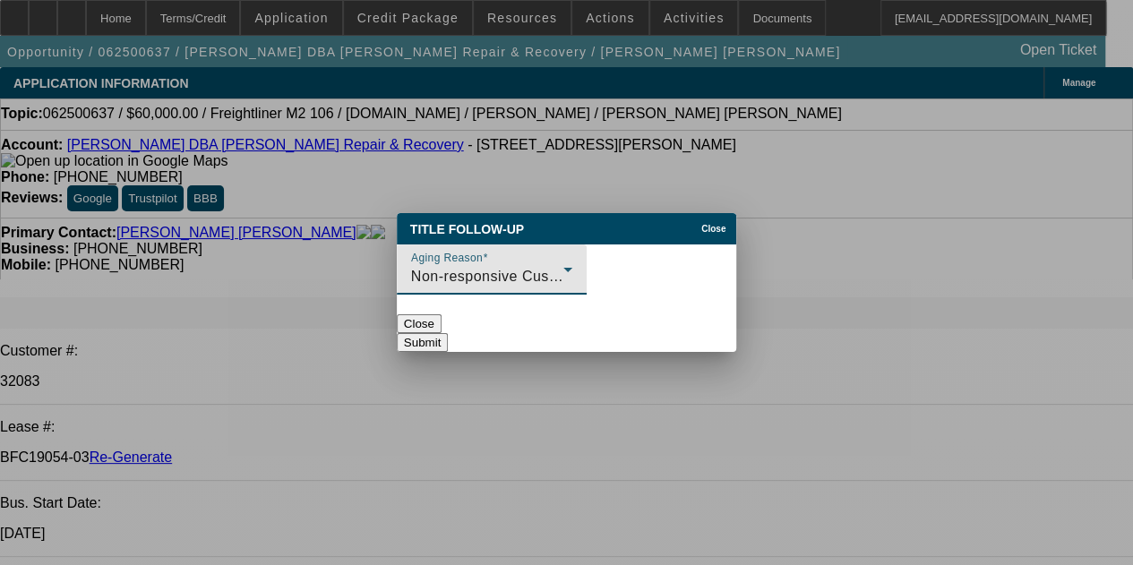
click at [448, 333] on button "Submit" at bounding box center [422, 342] width 51 height 19
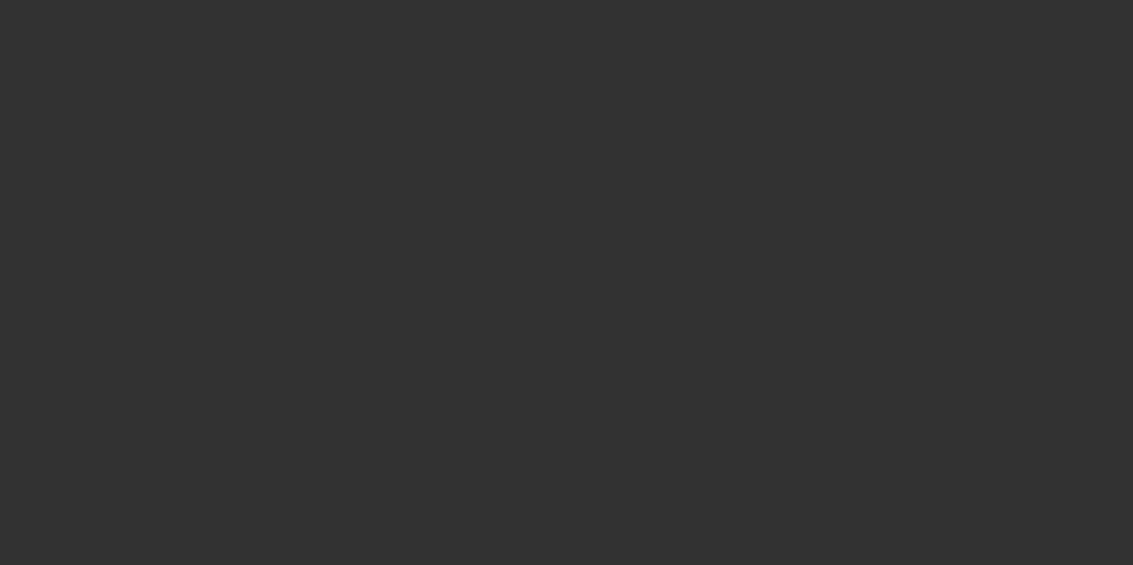
select select "3"
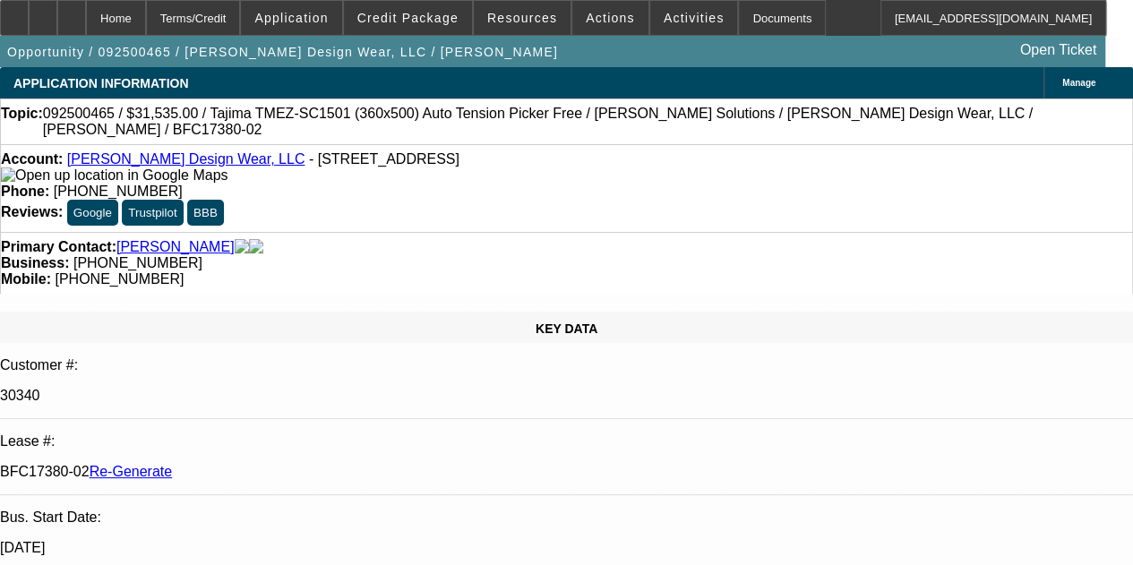
select select "0"
select select "2"
select select "0"
select select "6"
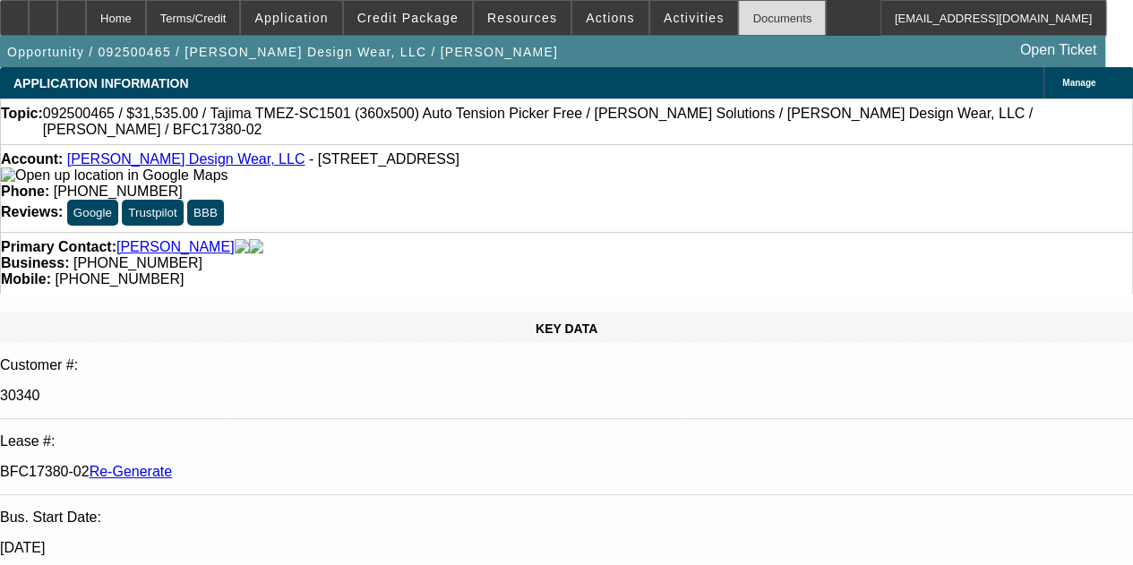
click at [738, 6] on div "Documents" at bounding box center [782, 18] width 88 height 36
click at [667, 14] on span "Activities" at bounding box center [694, 18] width 61 height 14
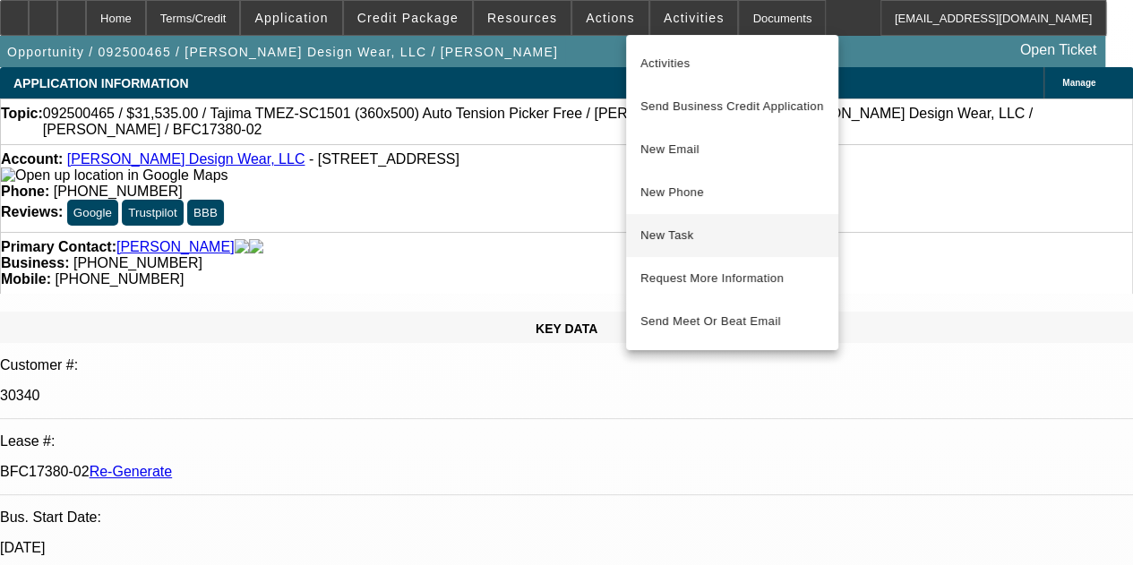
click at [663, 233] on span "New Task" at bounding box center [733, 236] width 184 height 22
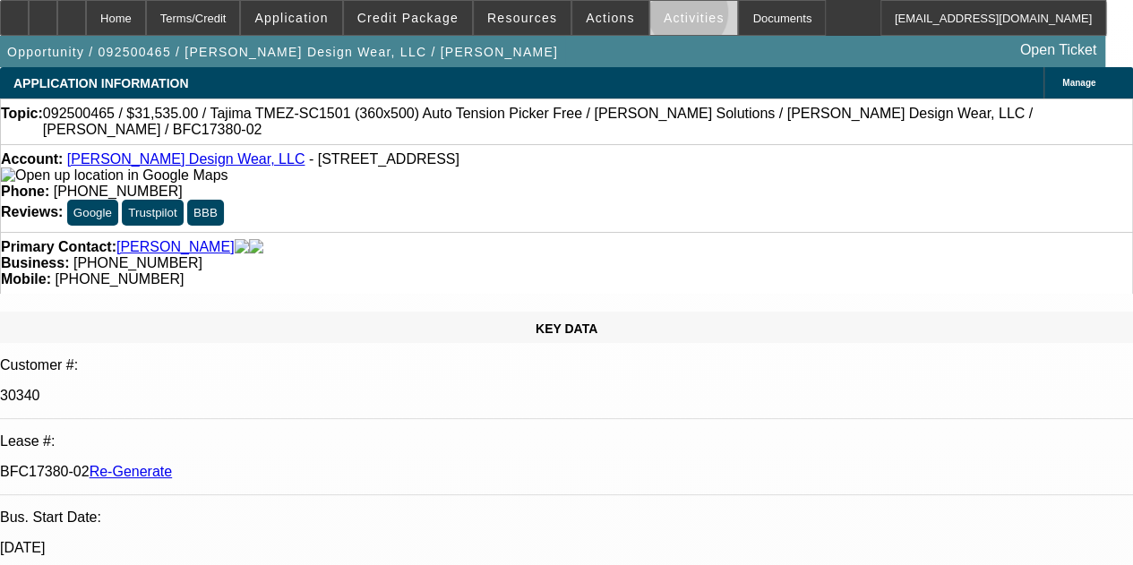
click at [664, 15] on span "Activities" at bounding box center [694, 18] width 61 height 14
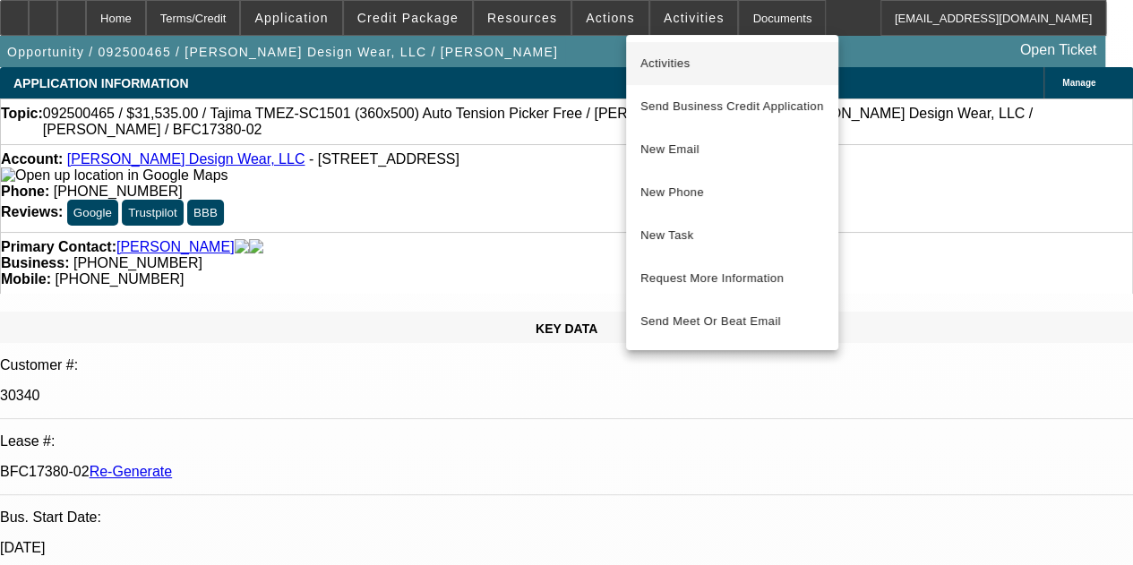
click at [677, 68] on span "Activities" at bounding box center [733, 64] width 184 height 22
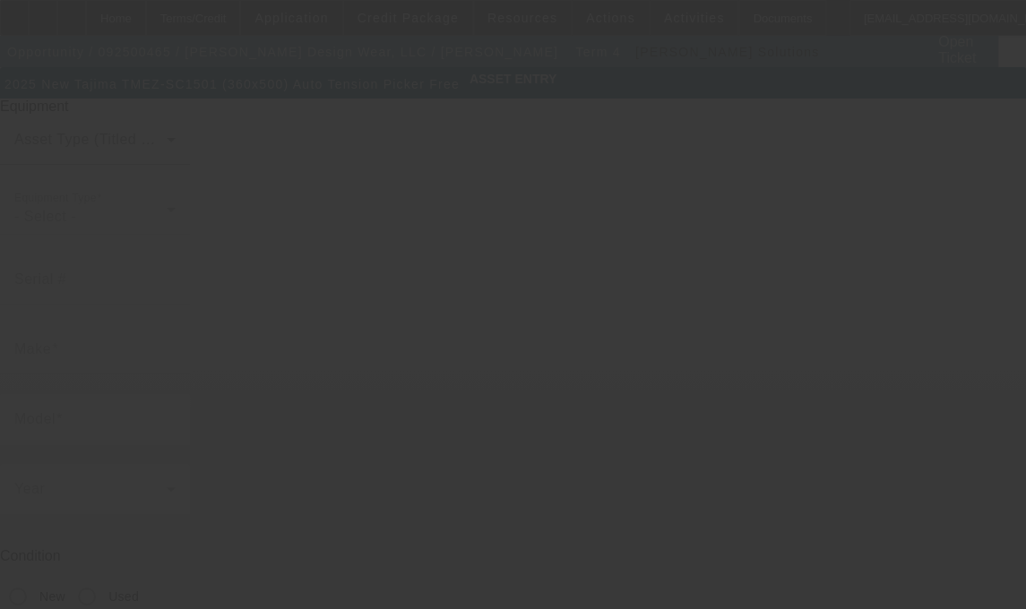
type input "Tajima"
type input "TMEZ-SC1501 (360x500) Auto Tension Picker Free"
radio input "true"
type textarea "single head machine"
type input "[STREET_ADDRESS]"
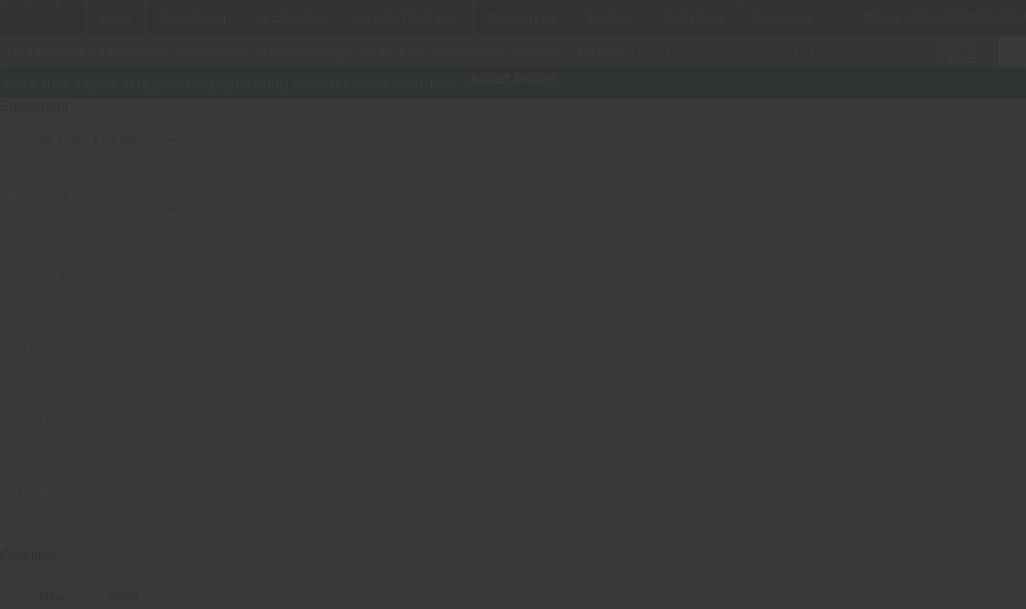
type input "[GEOGRAPHIC_DATA]"
type input "47240"
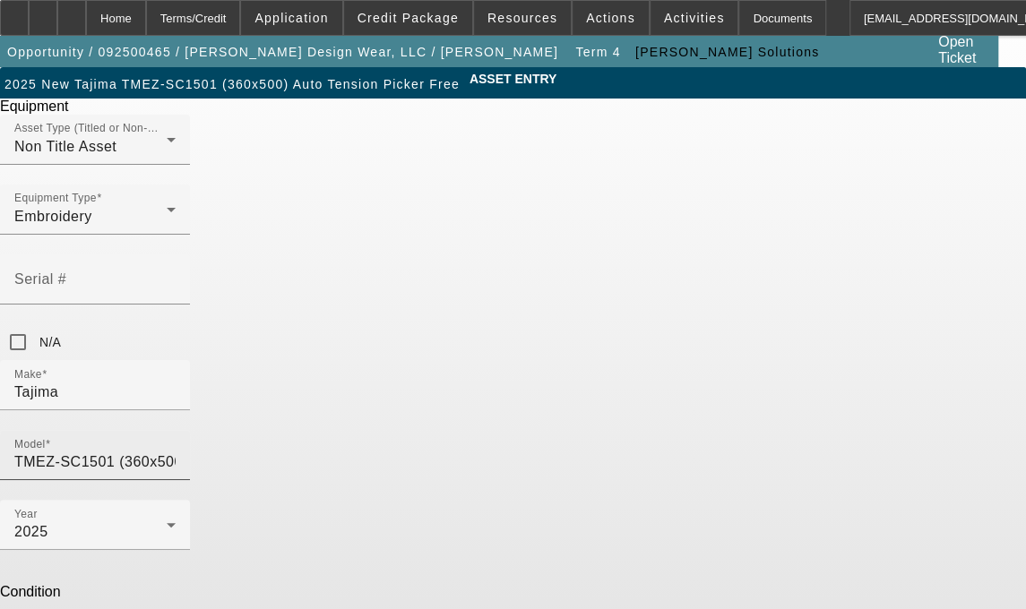
click at [176, 430] on div "Model TMEZ-SC1501 (360x500) Auto Tension Picker Free" at bounding box center [94, 455] width 161 height 50
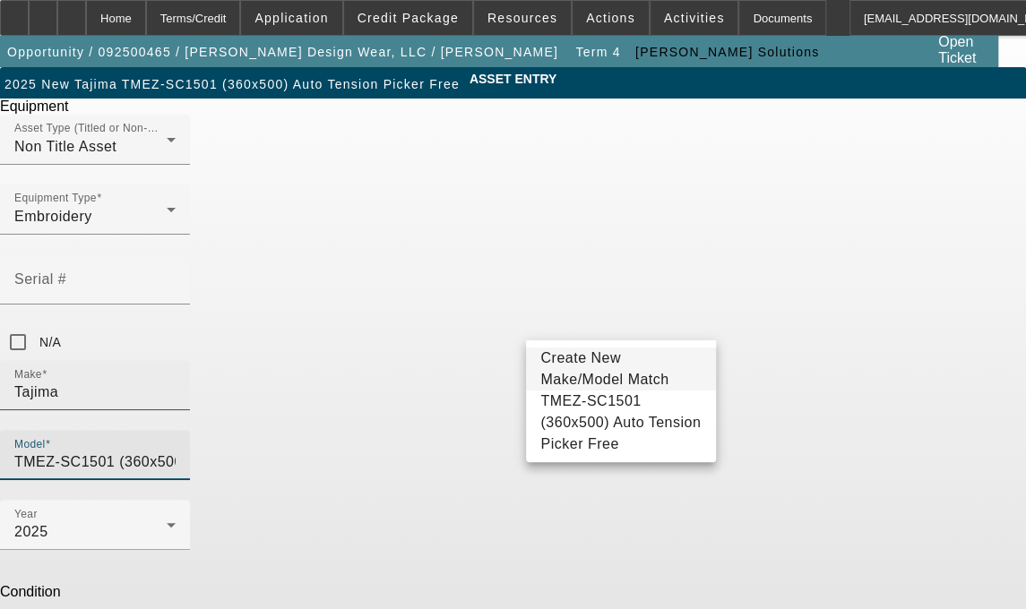
drag, startPoint x: 701, startPoint y: 322, endPoint x: 468, endPoint y: 331, distance: 233.1
click at [468, 360] on div "Make [GEOGRAPHIC_DATA] Model TMEZ-SC1501 (360x500) Auto Tension Picker Free" at bounding box center [513, 430] width 1026 height 140
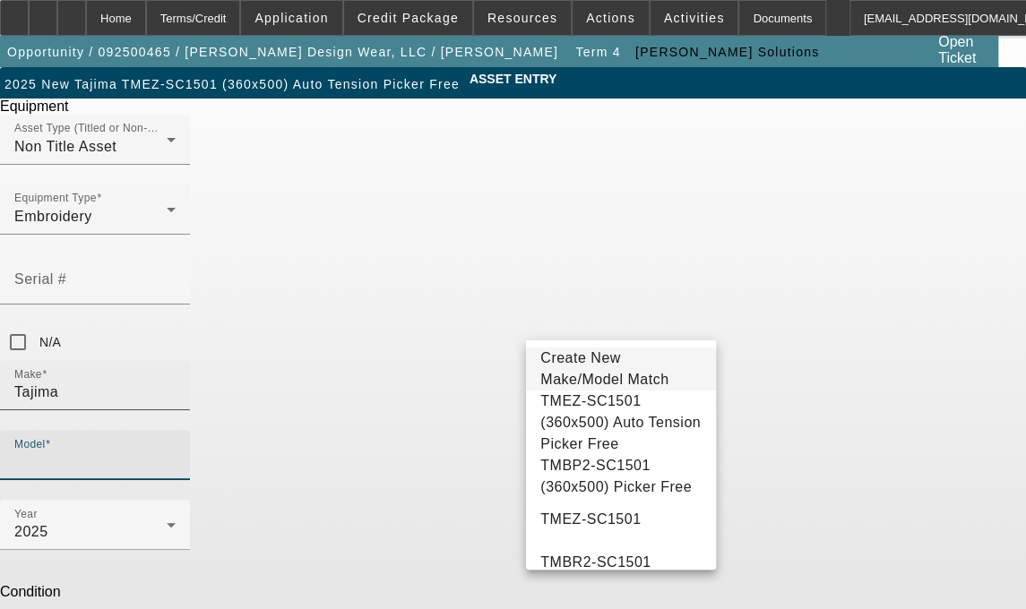
type input "M"
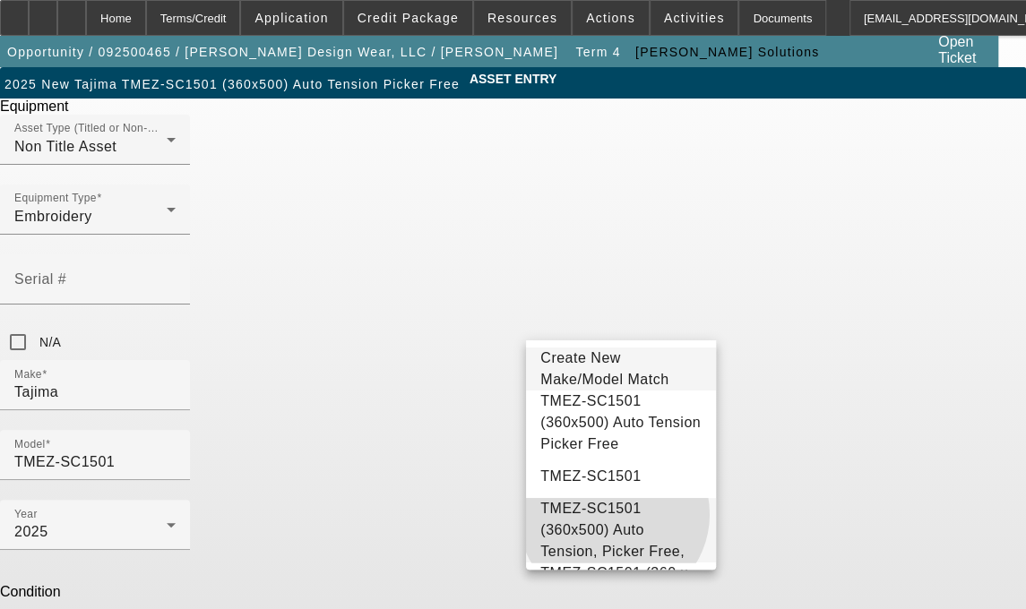
click at [614, 513] on span "TMEZ-SC1501 (360x500) Auto Tension, Picker Free," at bounding box center [612, 530] width 144 height 58
type input "TMEZ-SC1501 (360x500) Auto Tension, Picker Free,"
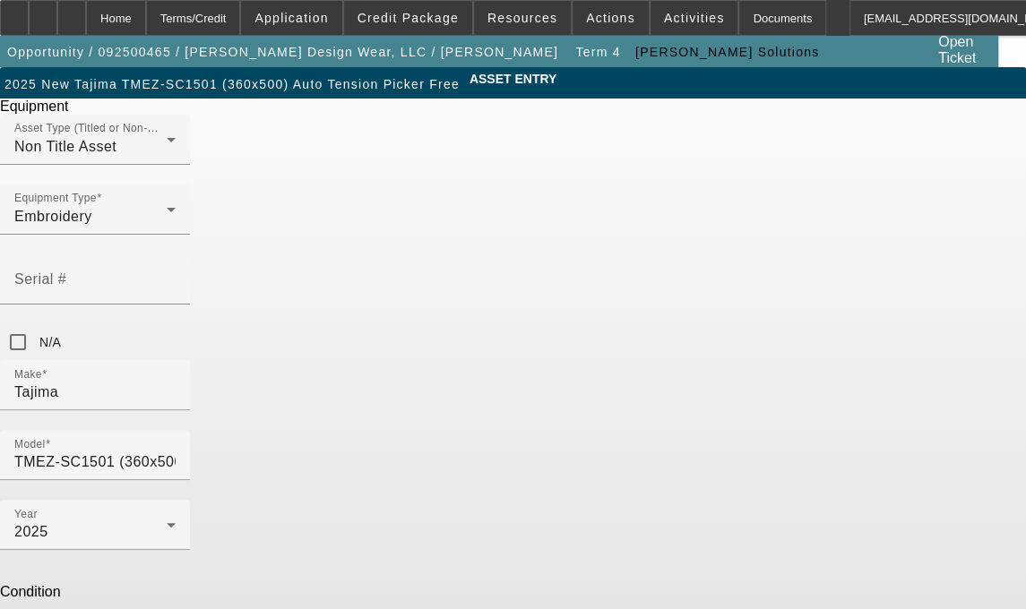
drag, startPoint x: 434, startPoint y: 467, endPoint x: 286, endPoint y: 458, distance: 148.1
click at [286, 458] on div "ASSET ENTRY Delete asset Equipment Asset Type (Titled or Non-Titled) Non Title …" at bounding box center [513, 455] width 1026 height 777
type textarea "1 Head / 15 Needle Embroidery Machine includes Stand, Supply Kit, Cap Driver wi…"
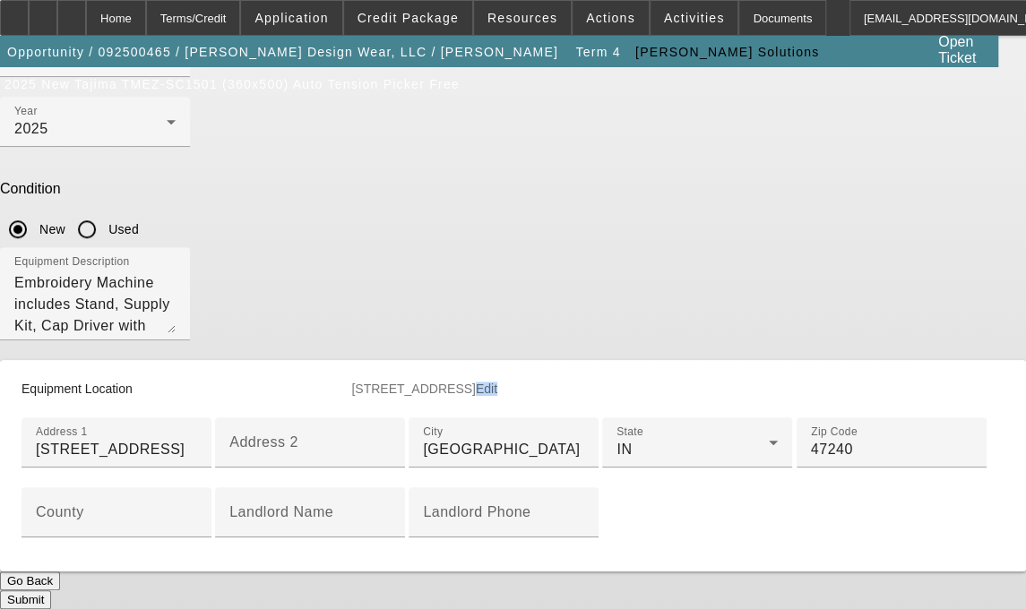
scroll to position [481, 0]
click at [197, 508] on div "County" at bounding box center [116, 512] width 161 height 50
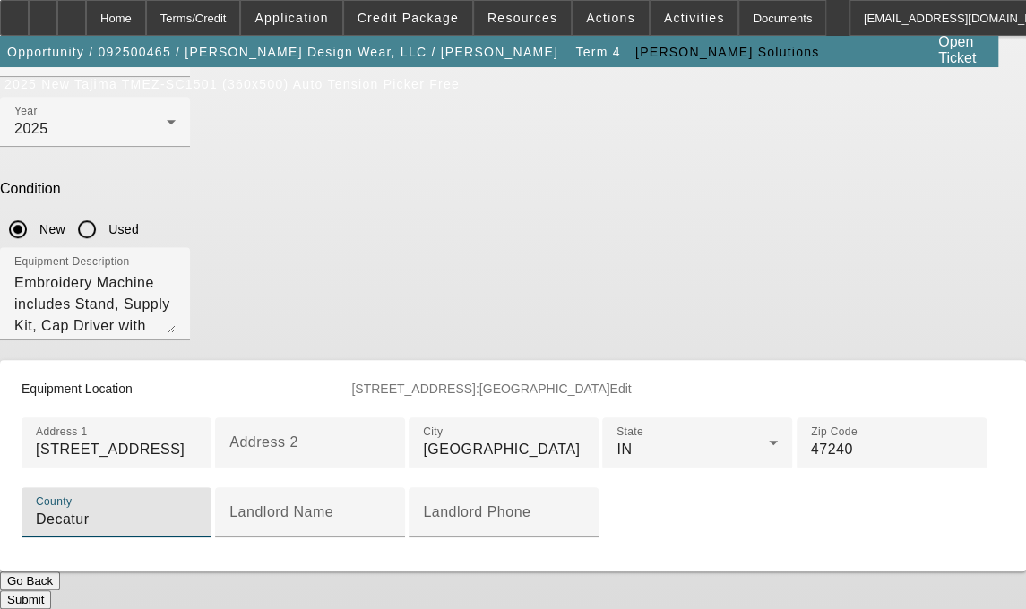
scroll to position [677, 0]
type input "Decatur"
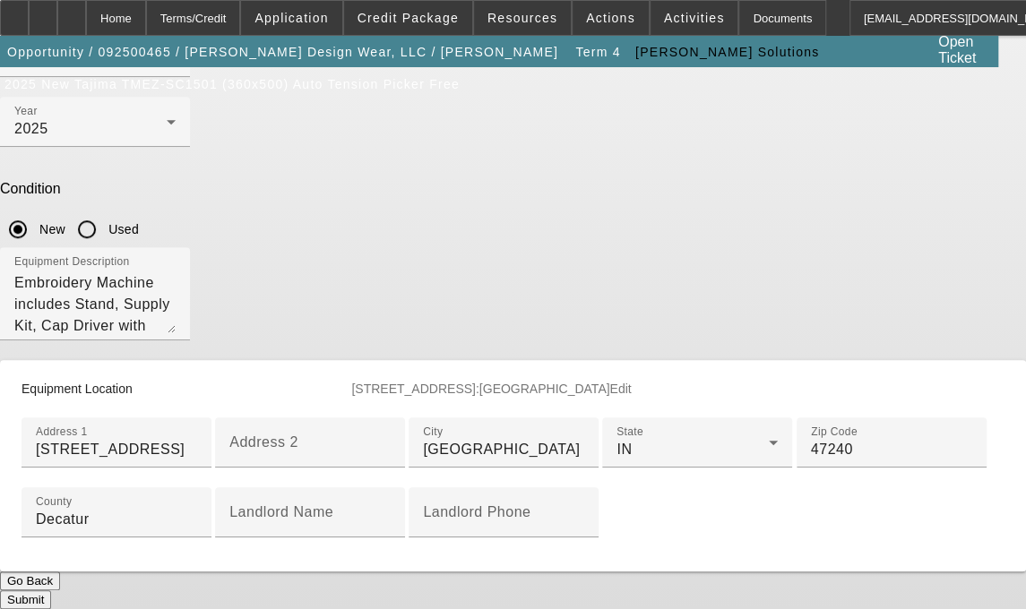
click at [51, 590] on button "Submit" at bounding box center [25, 599] width 51 height 19
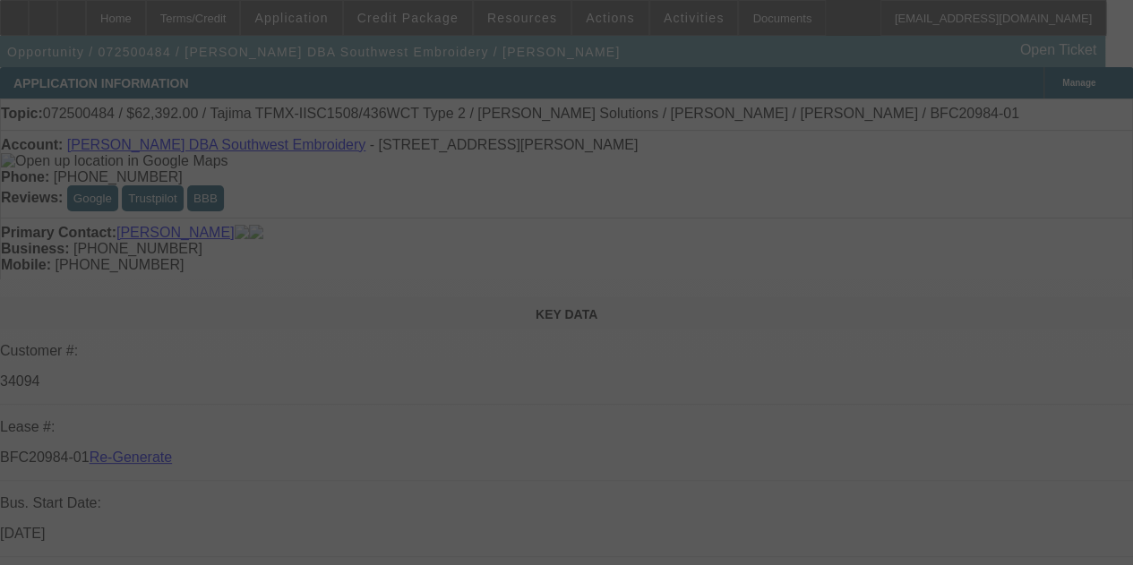
select select "3"
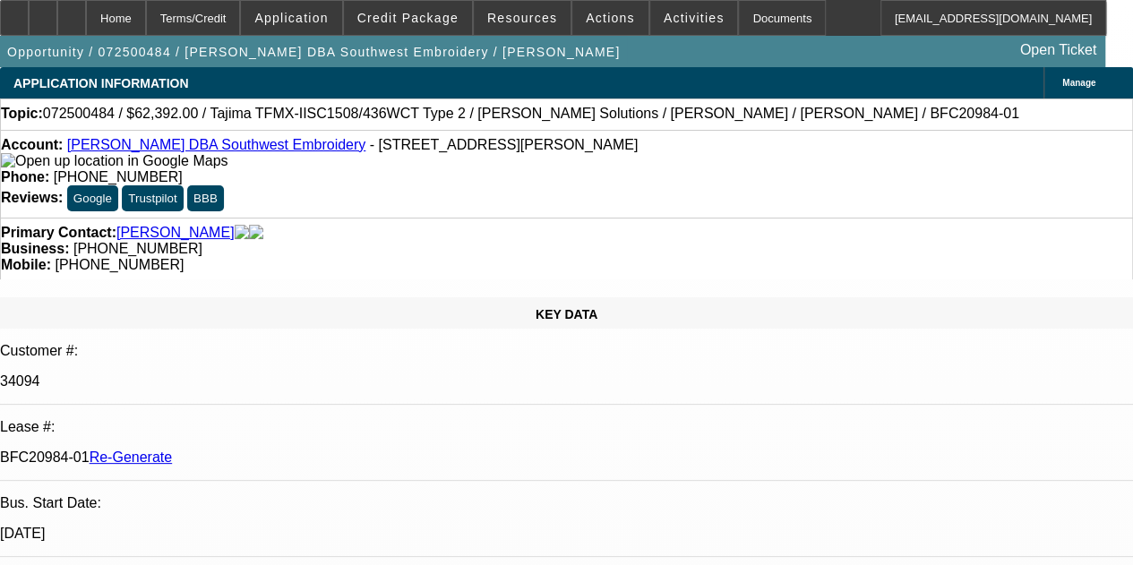
select select "0.2"
select select "2"
select select "0.1"
select select "4"
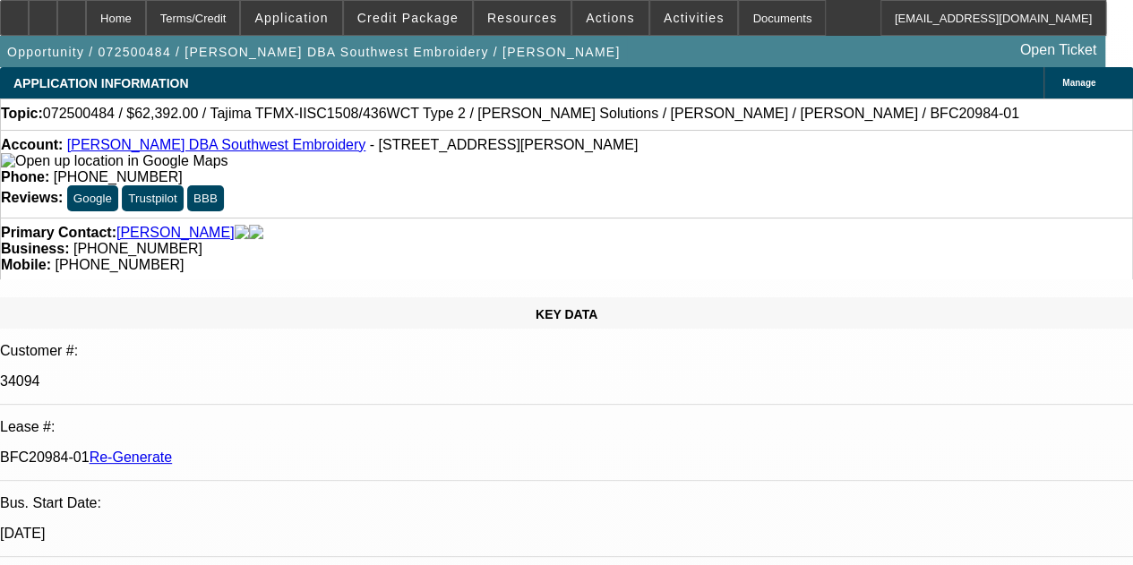
scroll to position [383, 0]
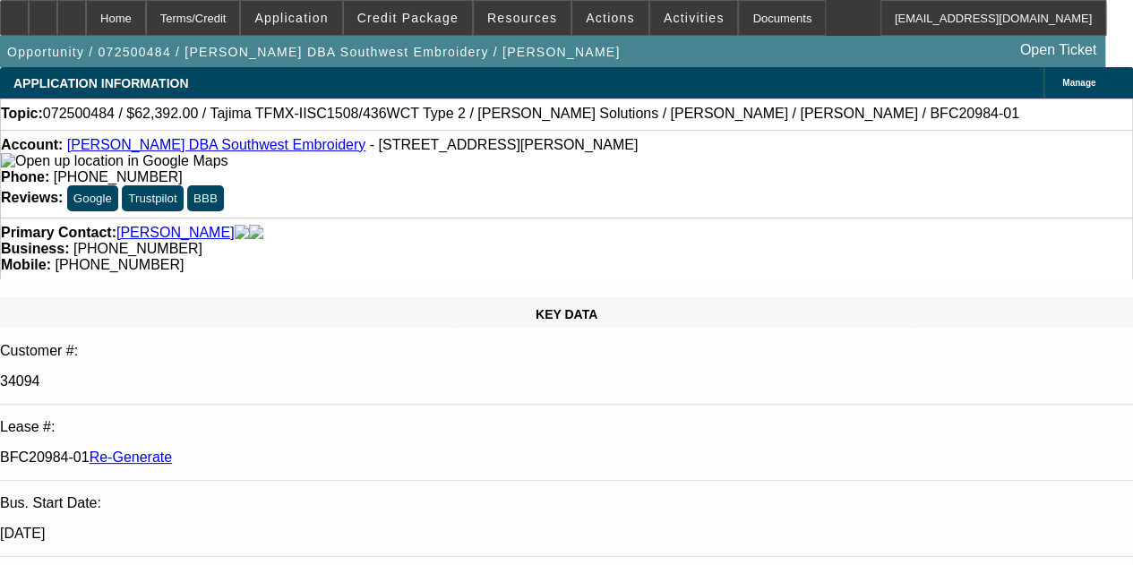
scroll to position [203, 0]
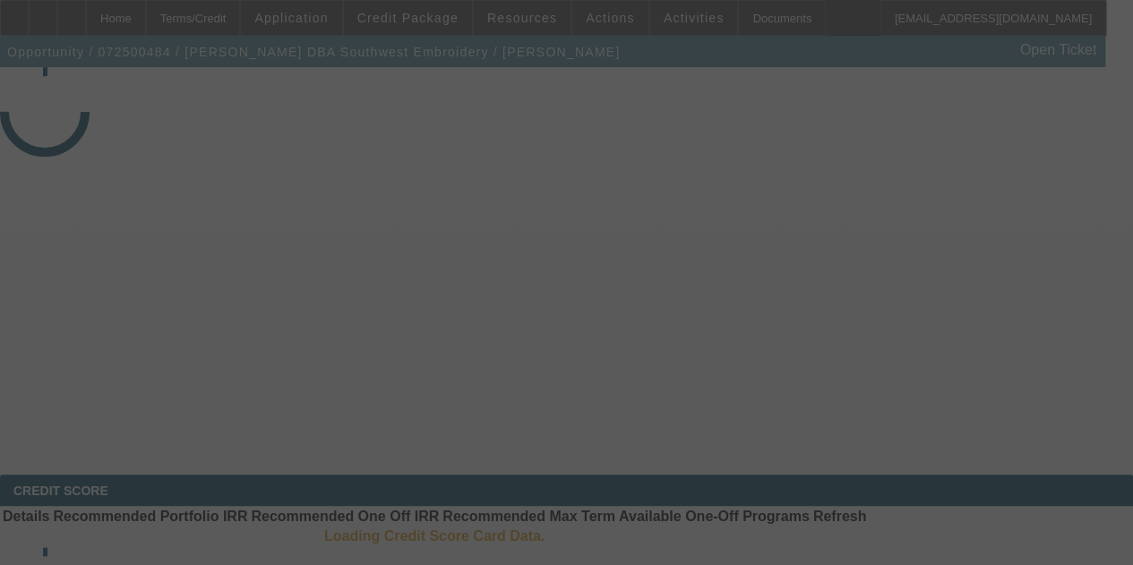
select select "3"
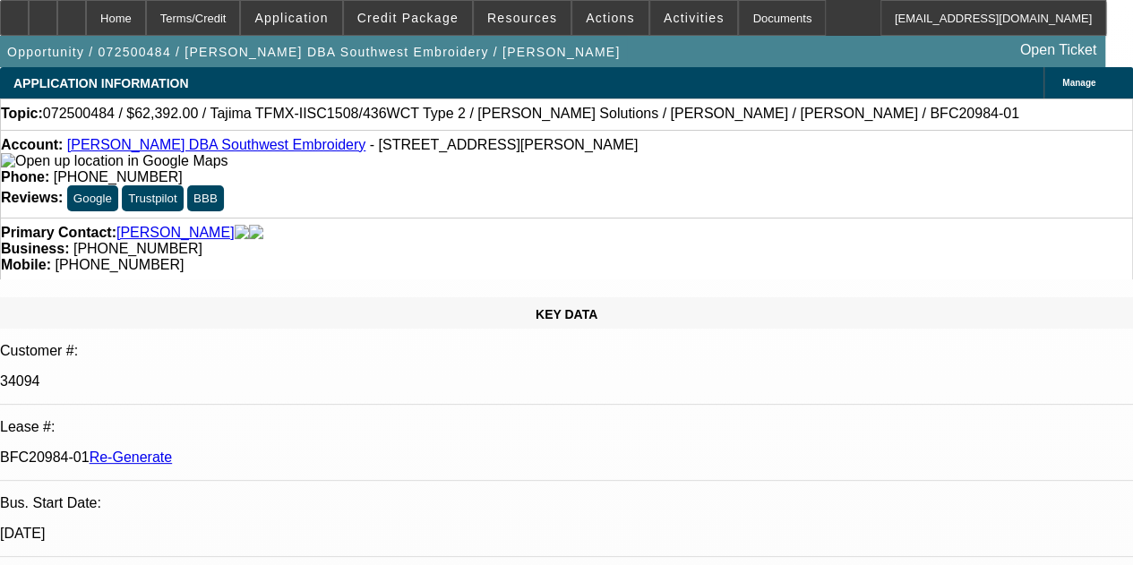
select select "0.2"
select select "2"
select select "0.1"
select select "4"
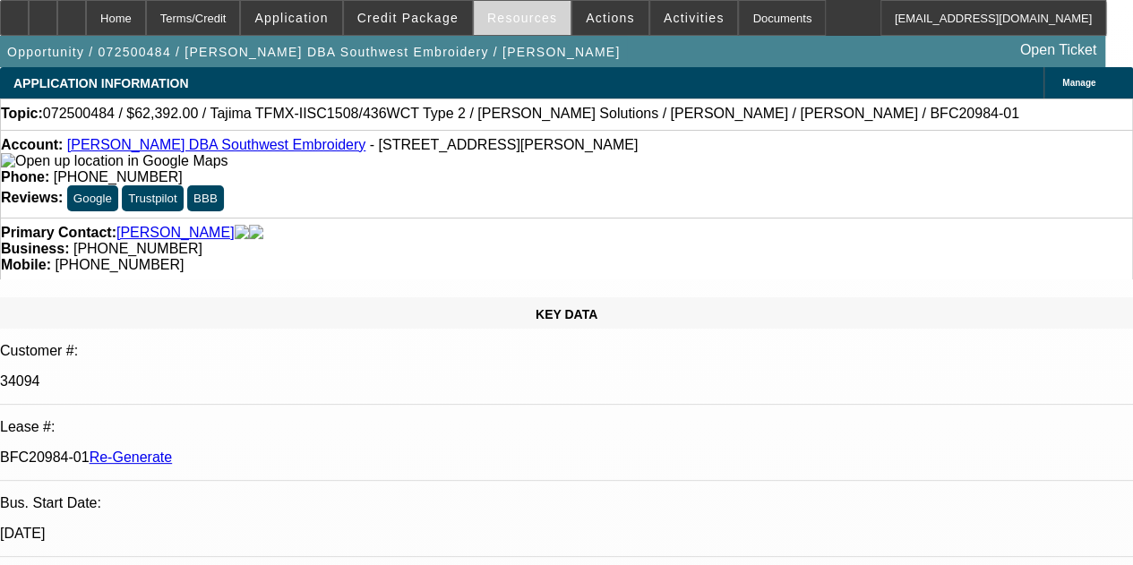
click at [519, 20] on span "Resources" at bounding box center [522, 18] width 70 height 14
drag, startPoint x: 534, startPoint y: 63, endPoint x: 537, endPoint y: 76, distance: 13.7
click at [537, 76] on div at bounding box center [566, 282] width 1133 height 565
drag, startPoint x: 537, startPoint y: 76, endPoint x: 537, endPoint y: 99, distance: 23.3
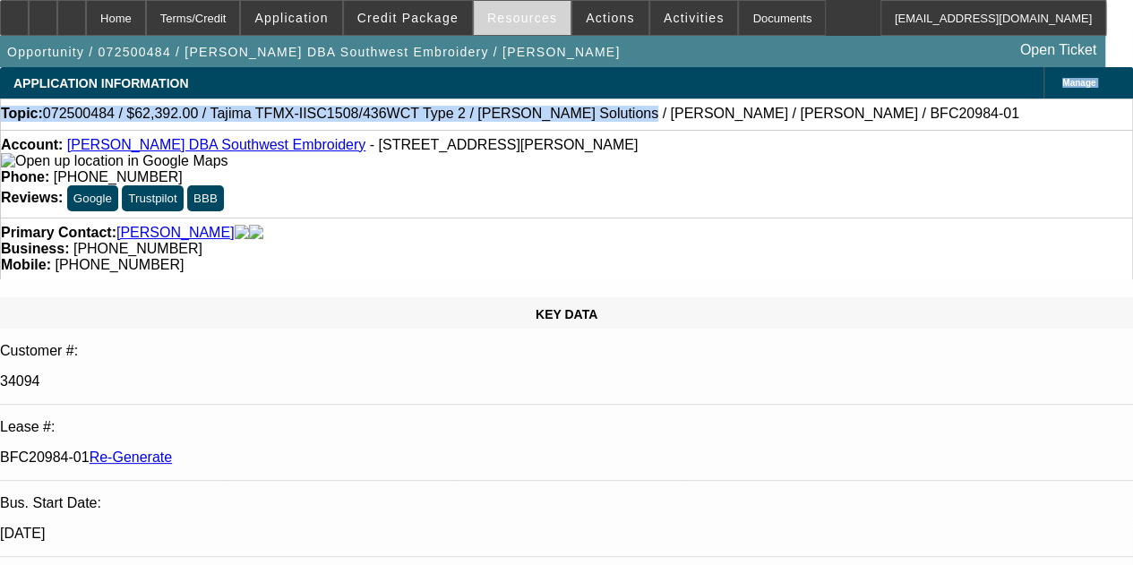
click at [515, 16] on span "Resources" at bounding box center [522, 18] width 70 height 14
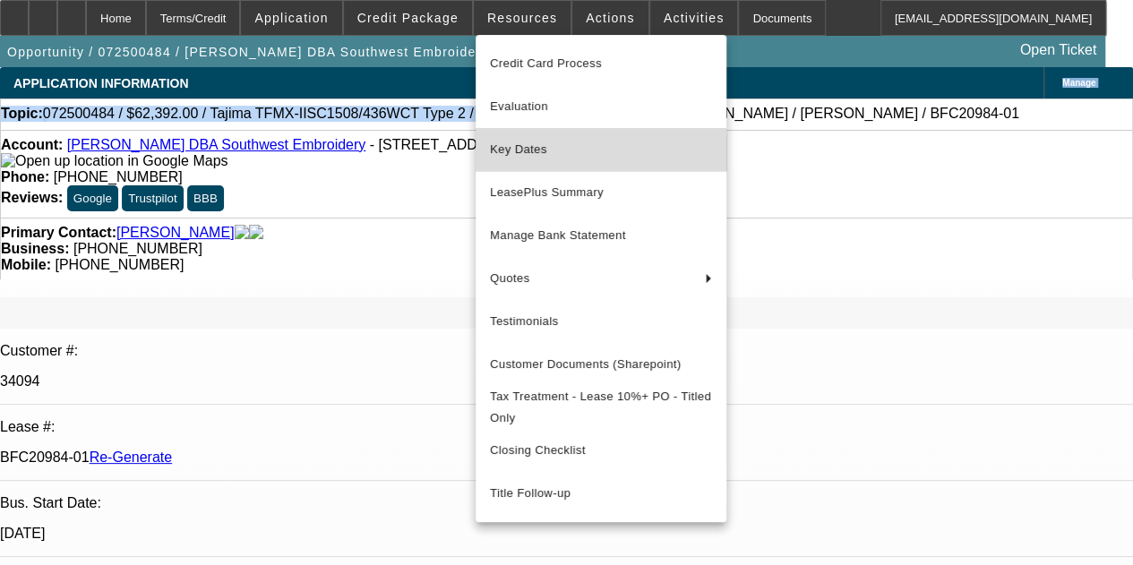
click at [523, 157] on span "Key Dates" at bounding box center [601, 150] width 222 height 22
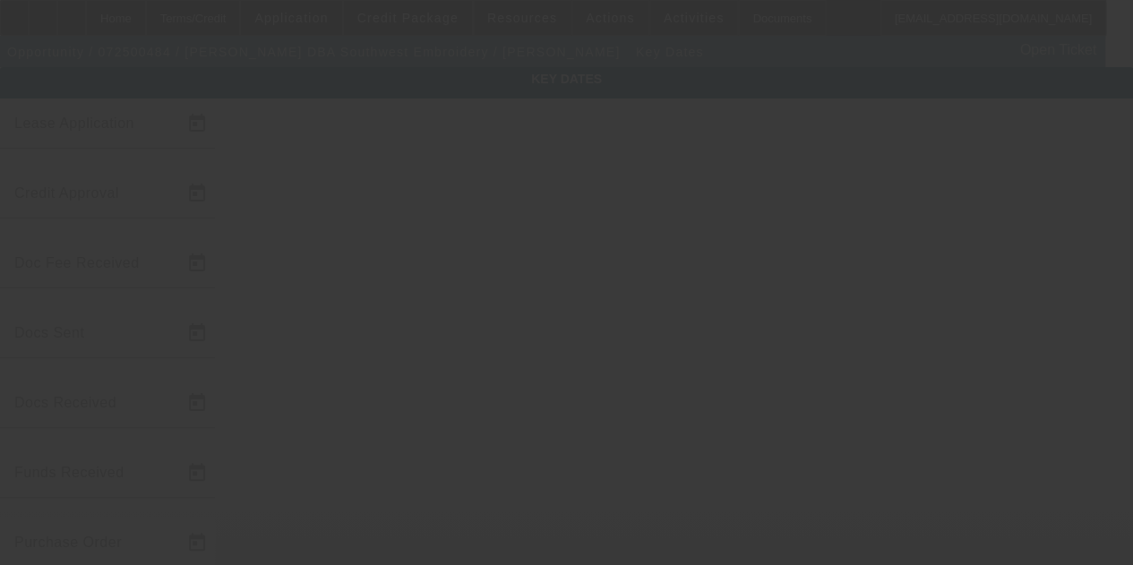
type input "[DATE]"
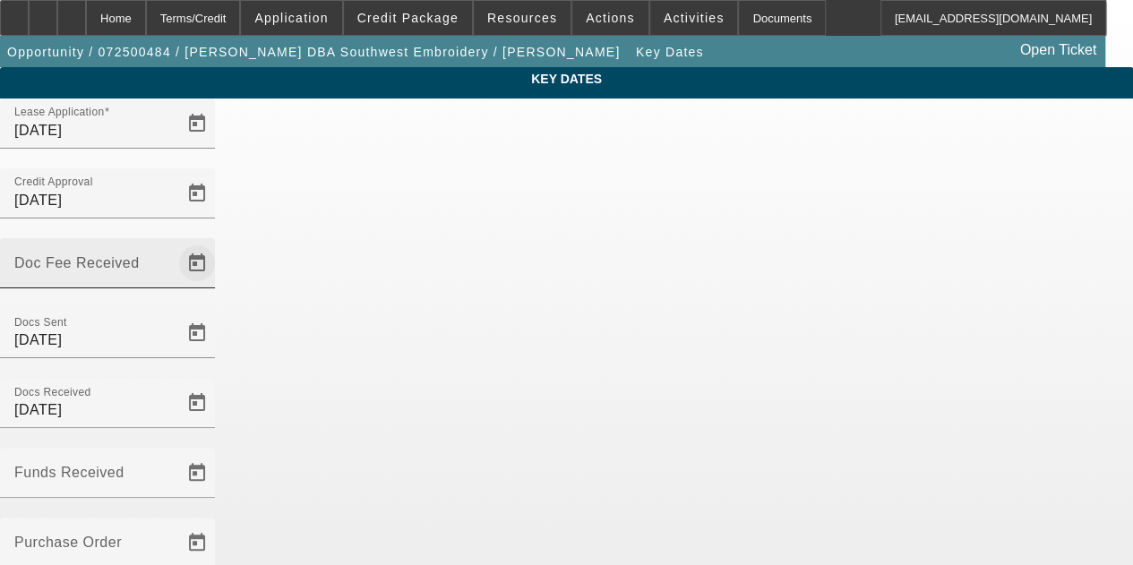
click at [219, 242] on span "Open calendar" at bounding box center [197, 263] width 43 height 43
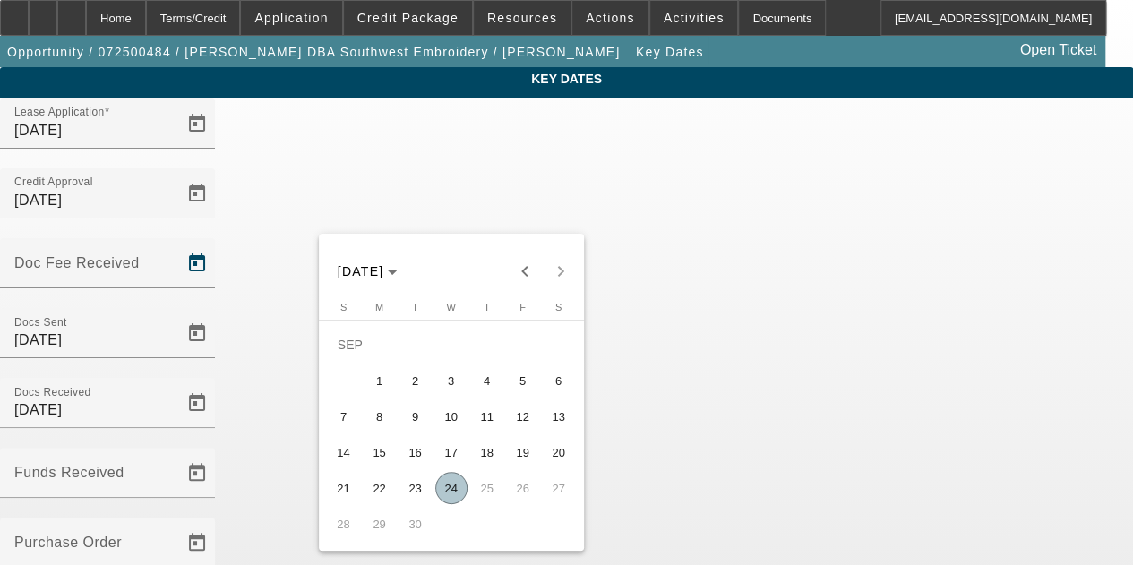
click at [450, 487] on span "24" at bounding box center [451, 488] width 32 height 32
type input "[DATE]"
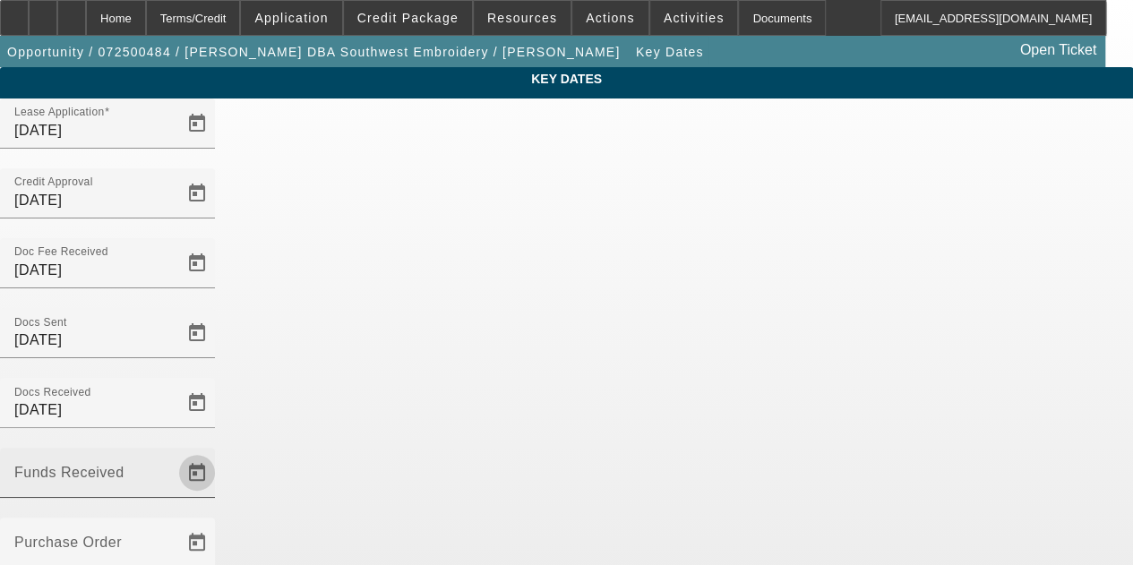
click at [219, 452] on span "Open calendar" at bounding box center [197, 473] width 43 height 43
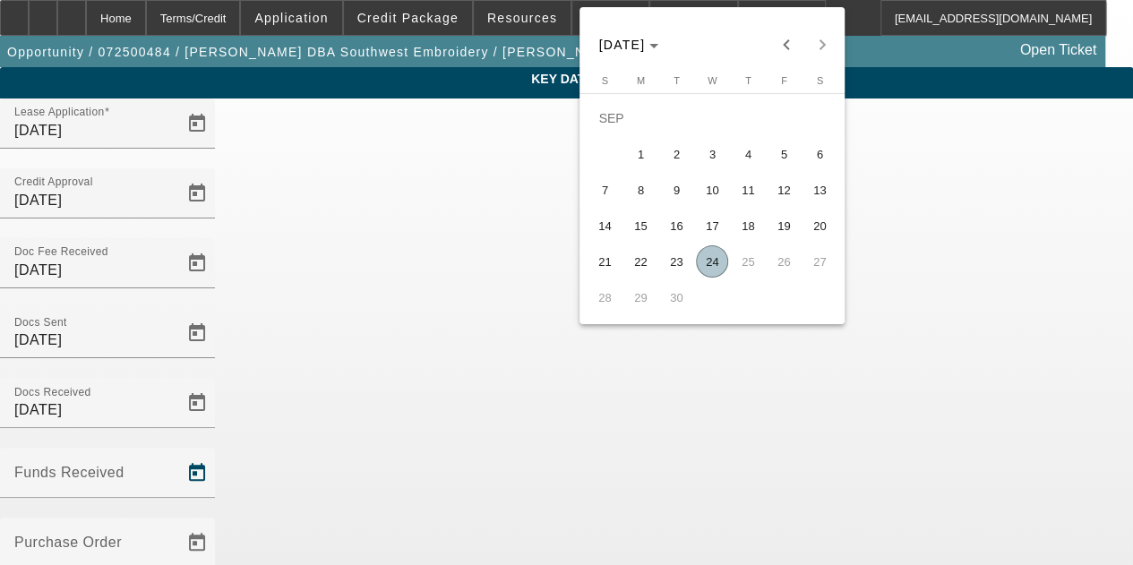
click at [714, 265] on span "24" at bounding box center [712, 262] width 32 height 32
type input "9/24/2025"
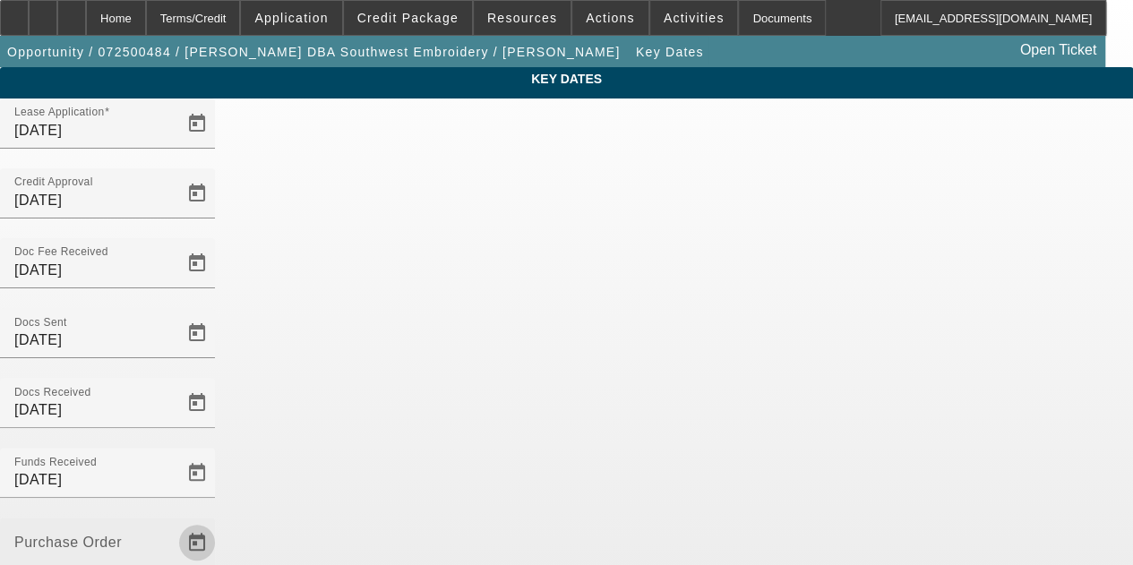
click at [215, 525] on button "Open calendar" at bounding box center [197, 543] width 36 height 36
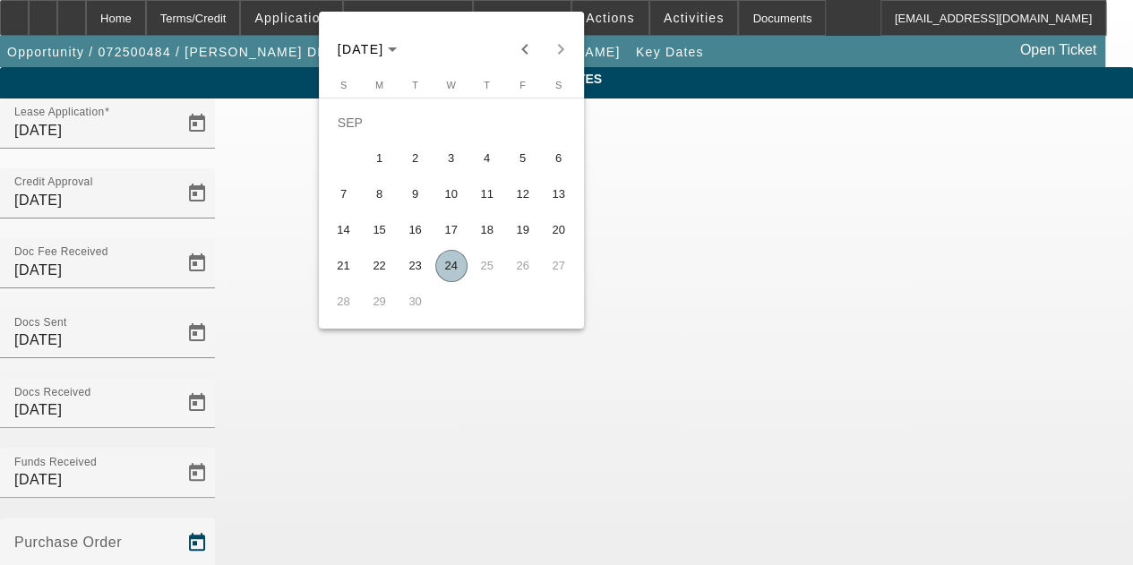
click at [454, 271] on span "24" at bounding box center [451, 266] width 32 height 32
type input "9/24/2025"
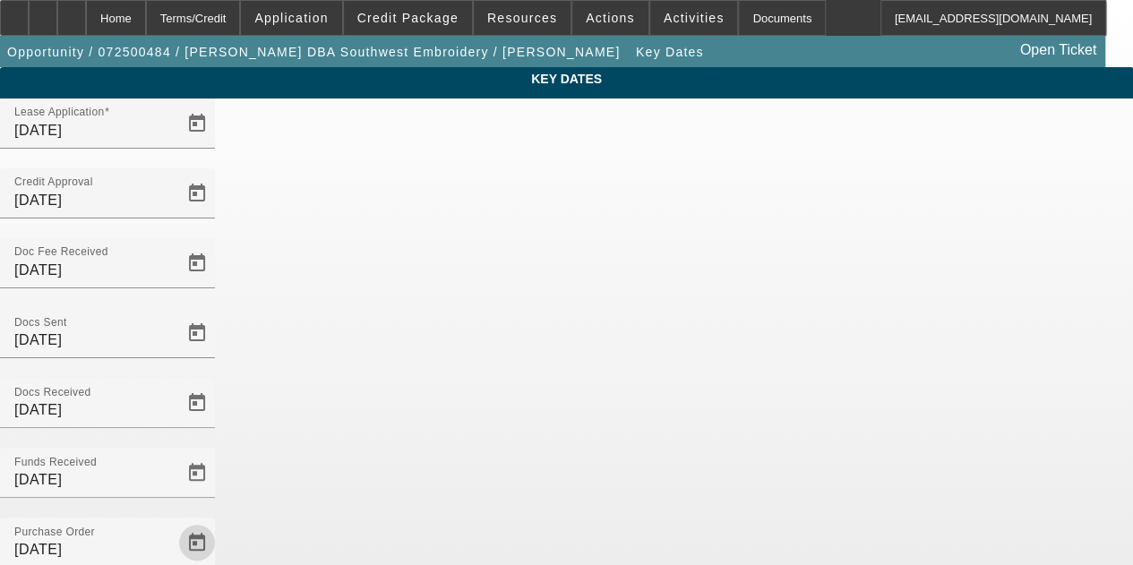
scroll to position [116, 0]
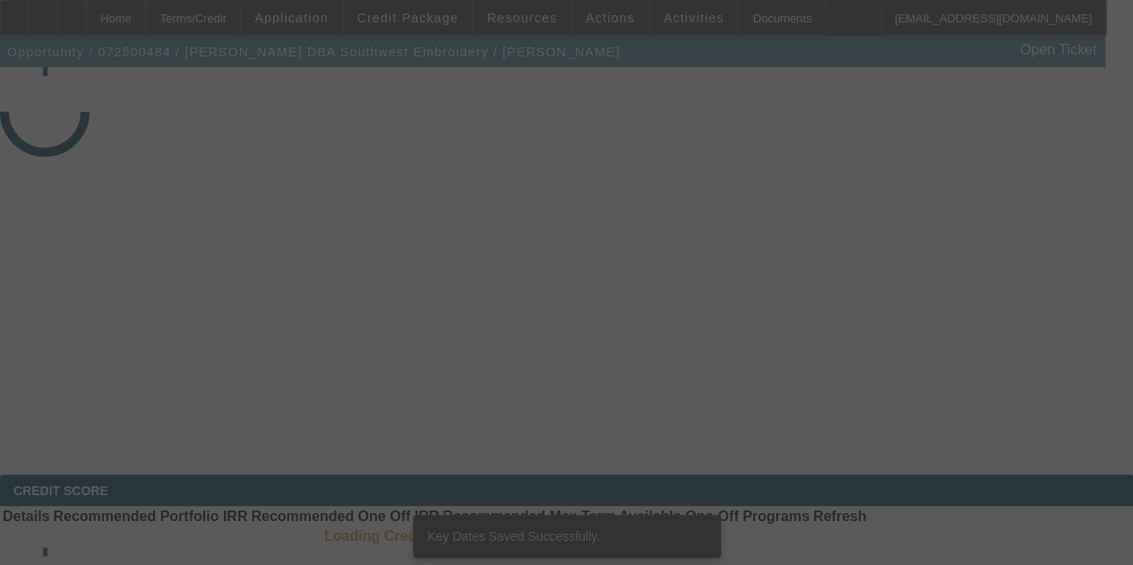
select select "3"
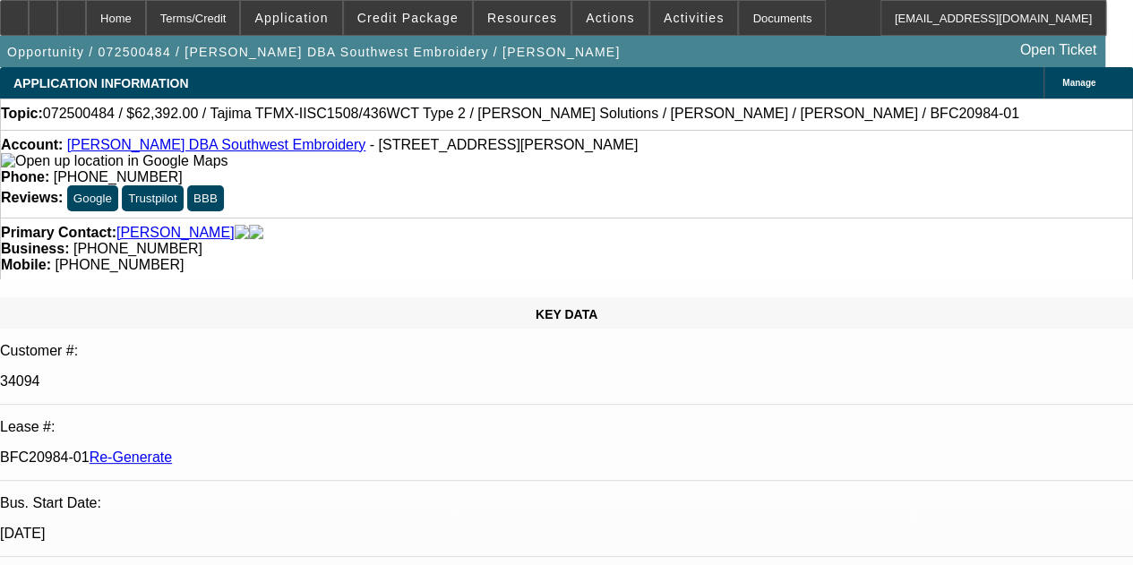
select select "0.2"
select select "2"
select select "0.1"
select select "4"
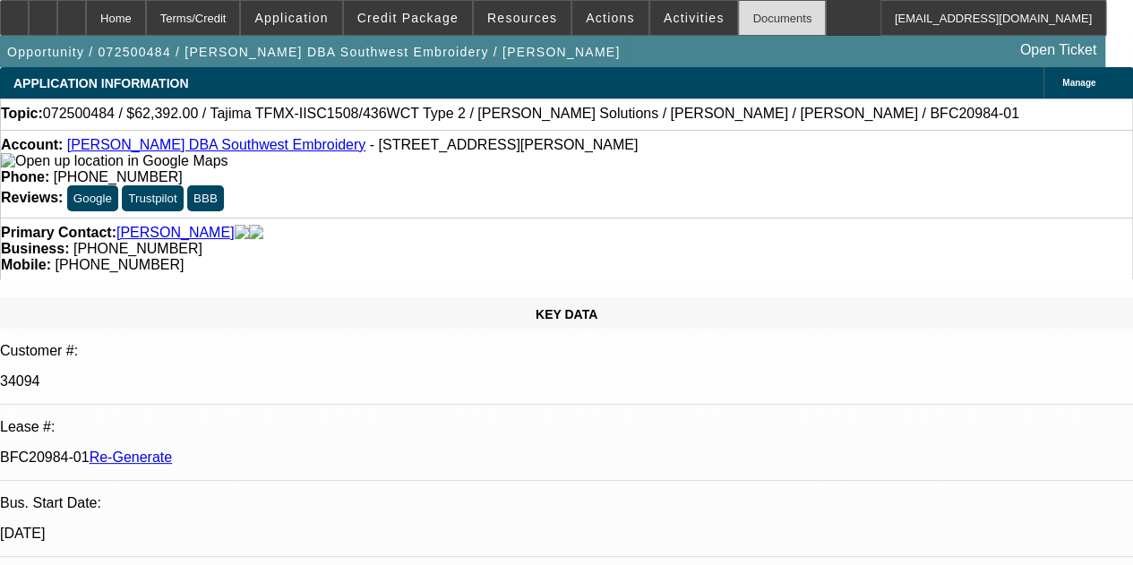
click at [739, 13] on div "Documents" at bounding box center [782, 18] width 88 height 36
click at [665, 12] on span "Activities" at bounding box center [694, 18] width 61 height 14
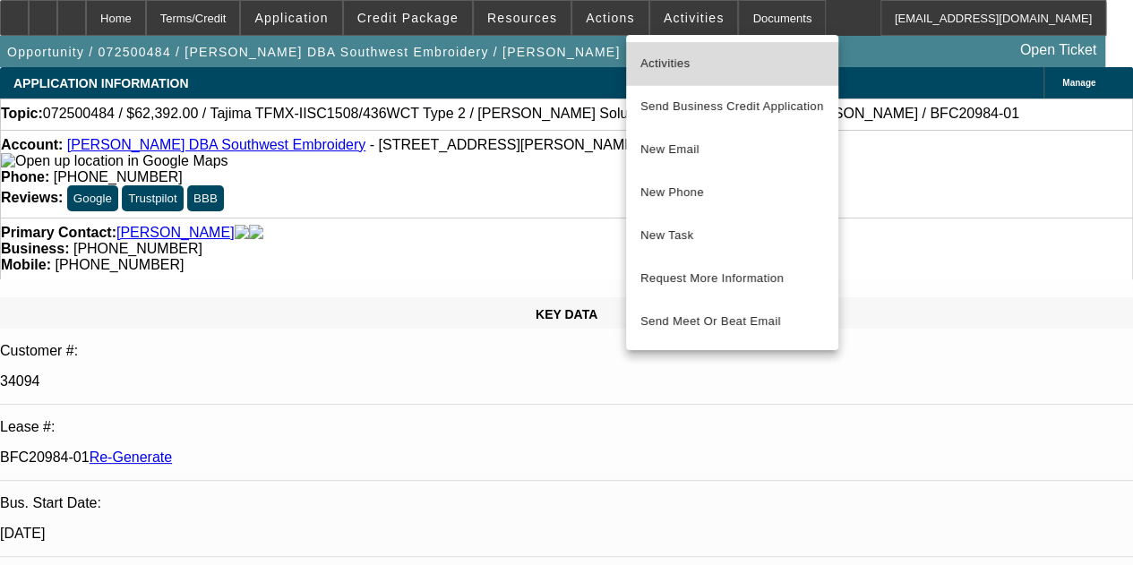
click at [667, 72] on span "Activities" at bounding box center [733, 64] width 184 height 22
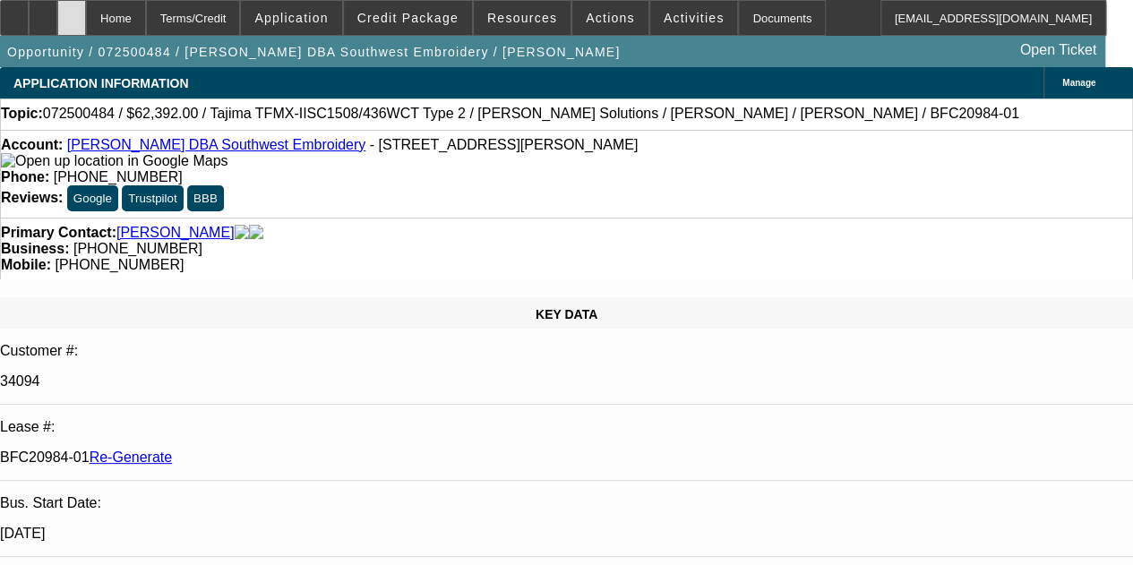
click at [72, 12] on icon at bounding box center [72, 12] width 0 height 0
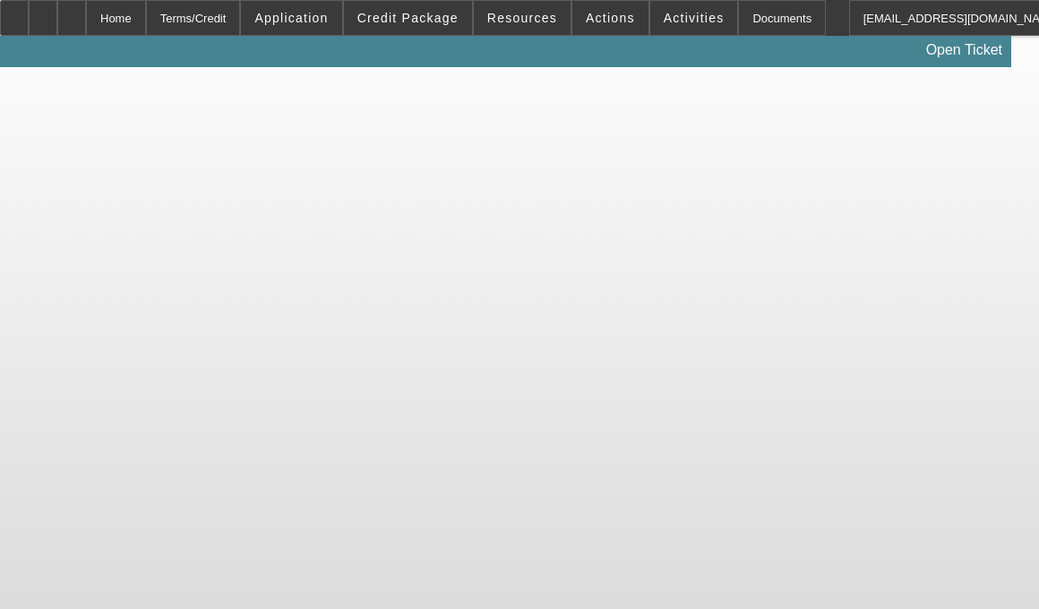
click at [780, 336] on body "Home Terms/Credit Application Credit Package Resources Actions Activities Docum…" at bounding box center [519, 304] width 1039 height 609
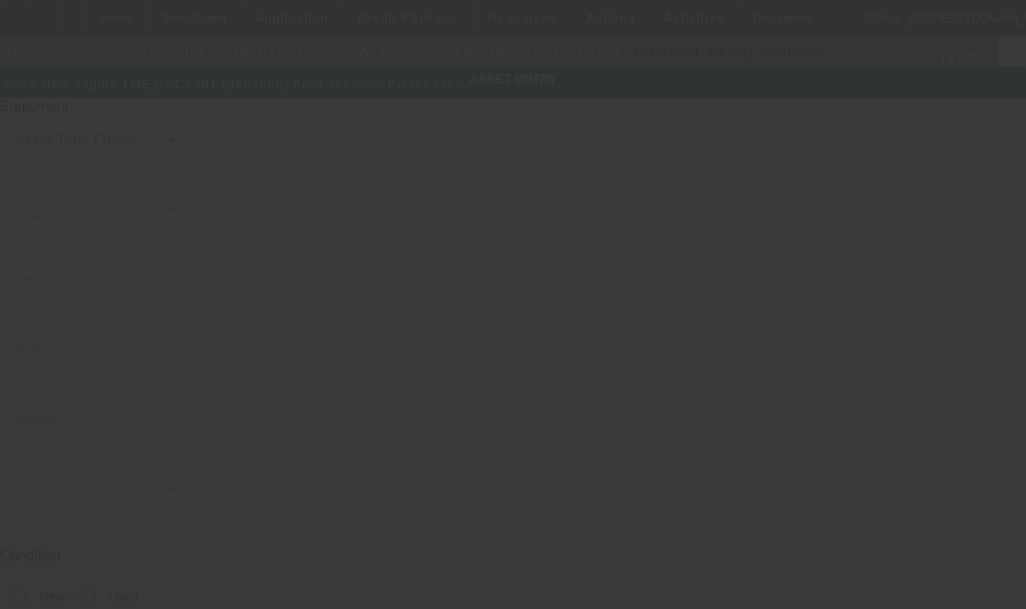
type input "Tajima"
type input "TMEZ-SC1501 (360x500) Auto Tension, Picker Free,"
radio input "true"
type textarea "1 Head / 15 Needle Embroidery Machine includes Stand, Supply Kit, Cap Driver wi…"
type input "[STREET_ADDRESS]"
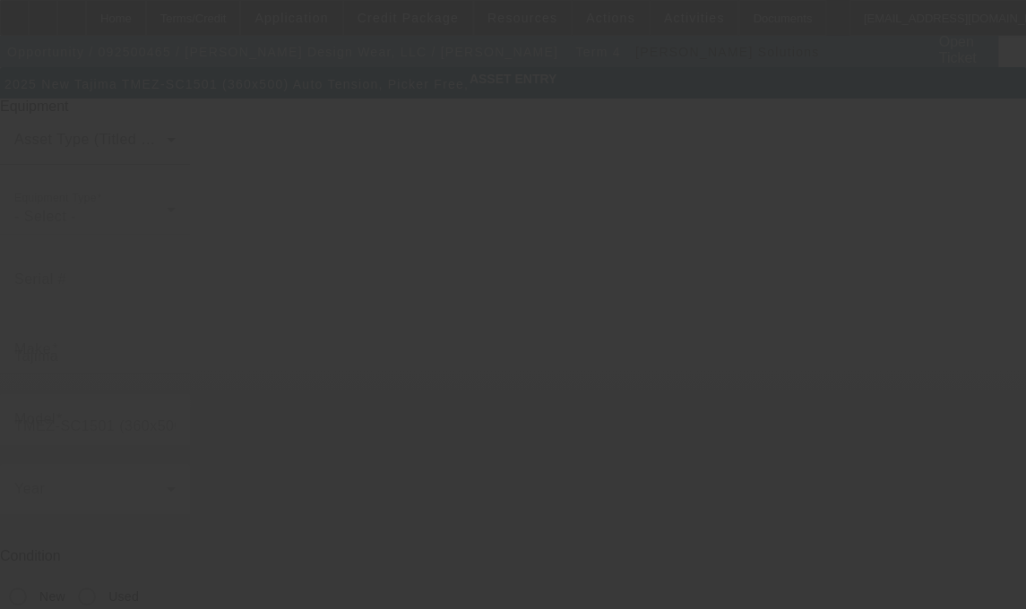
type input "[GEOGRAPHIC_DATA]"
type input "47240"
type input "Decatur"
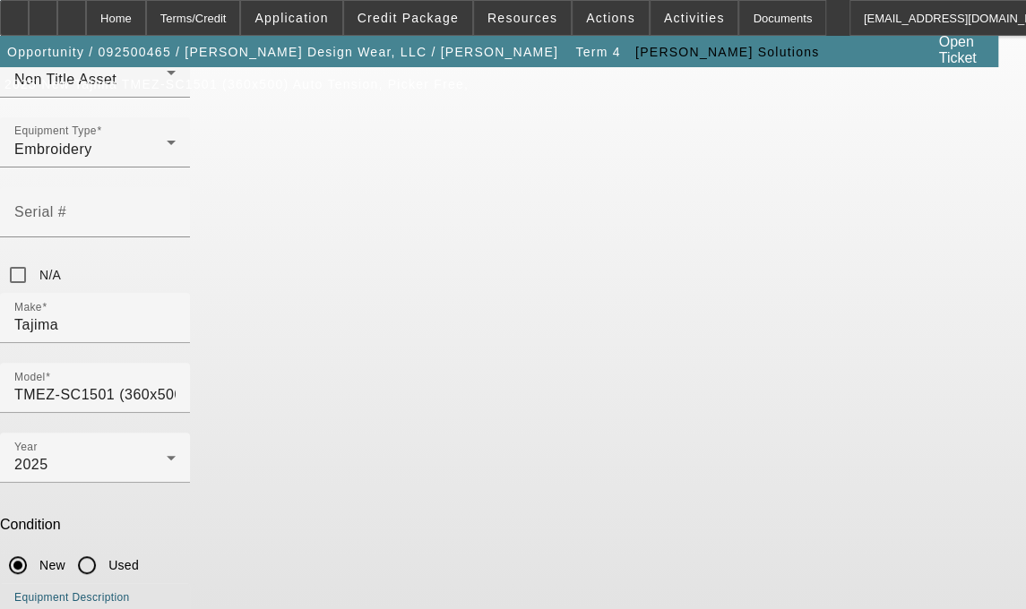
type textarea "1 Head / 15 Needle Embroidery Machine includes Stand, Supply Kit, Cap Driver wi…"
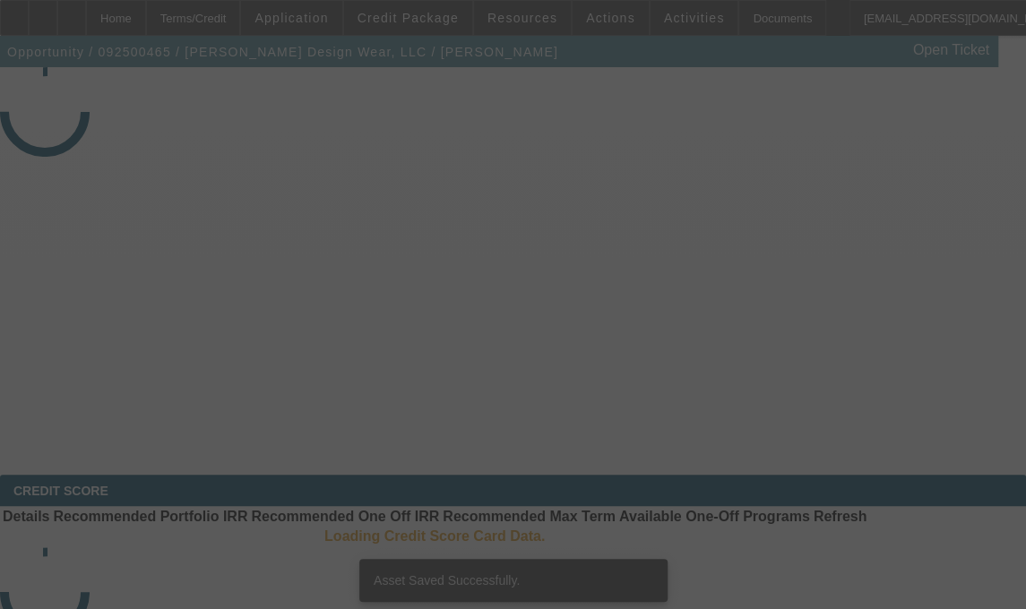
select select "3"
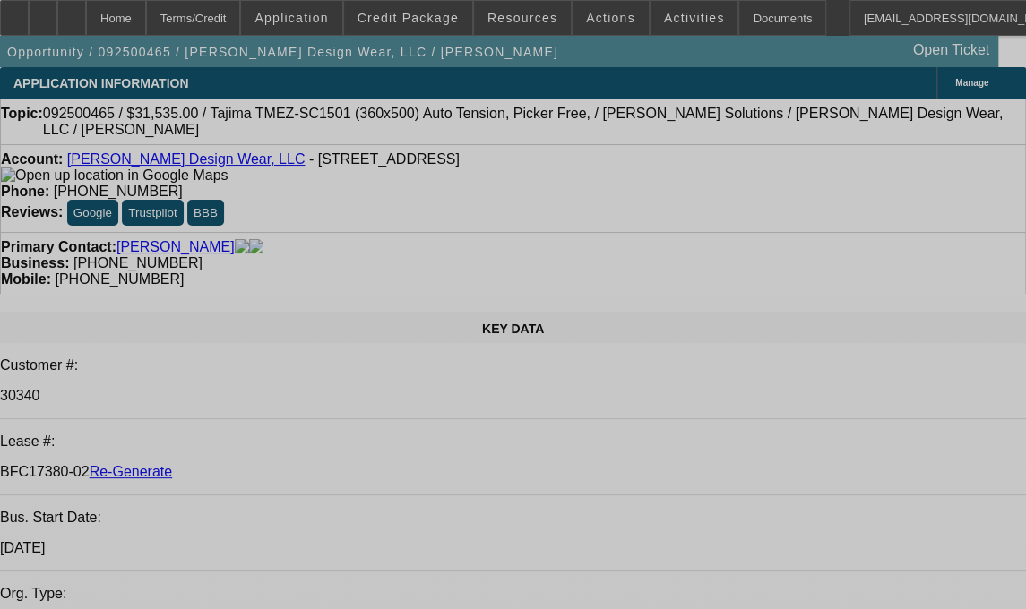
select select "0"
select select "2"
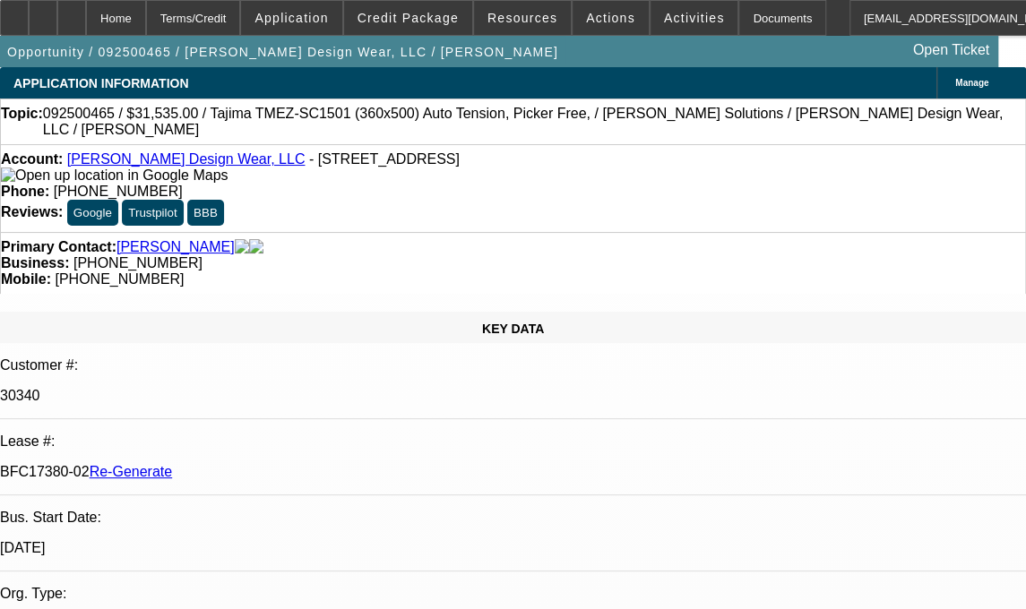
select select "2"
select select "0"
select select "6"
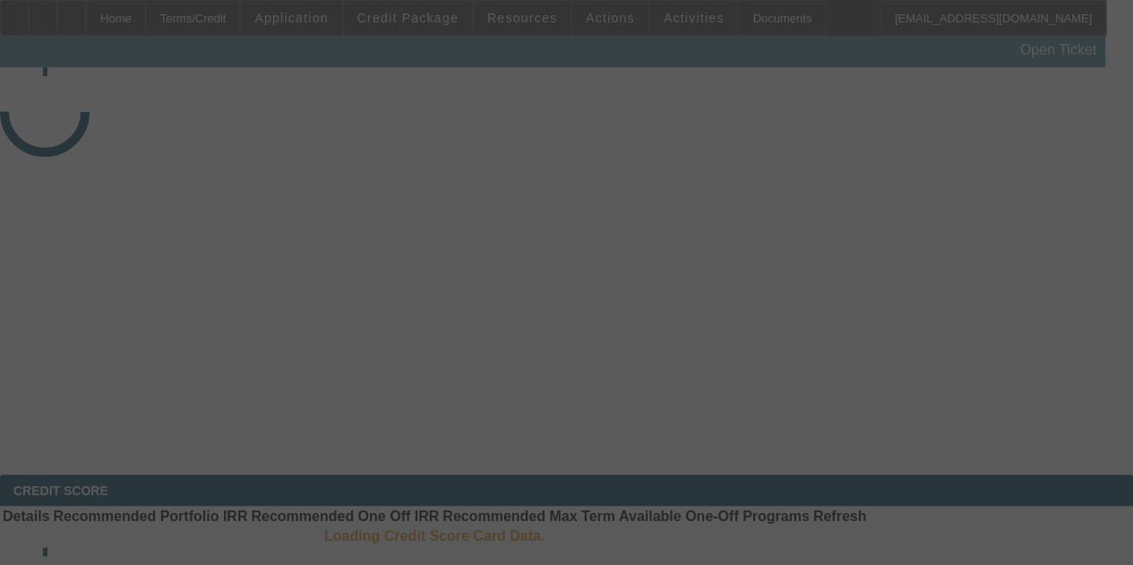
select select "4"
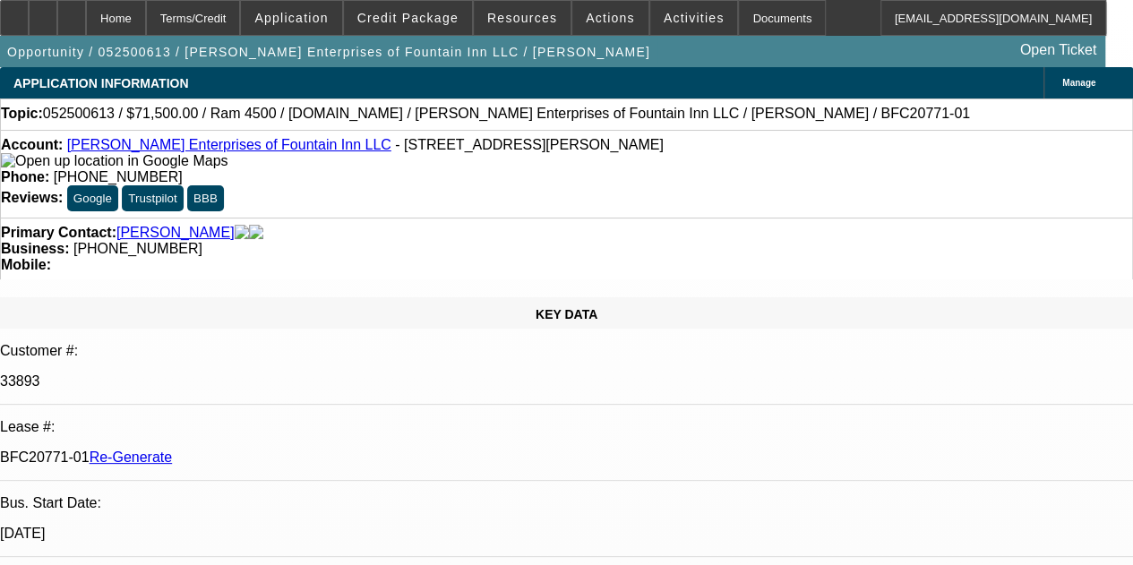
select select "0"
select select "2"
select select "0.1"
select select "4"
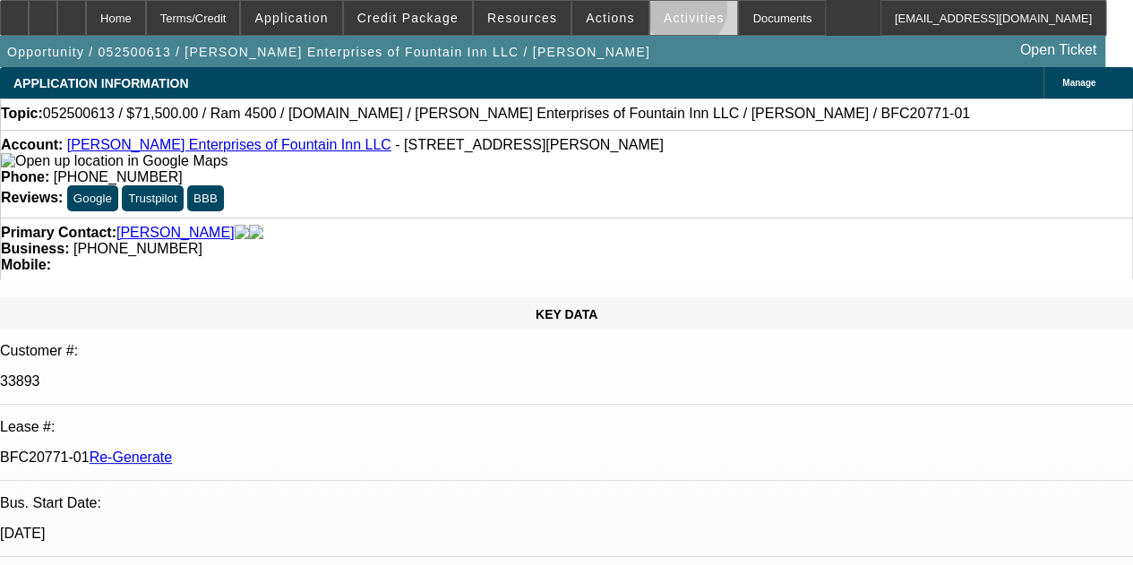
click at [664, 13] on span "Activities" at bounding box center [694, 18] width 61 height 14
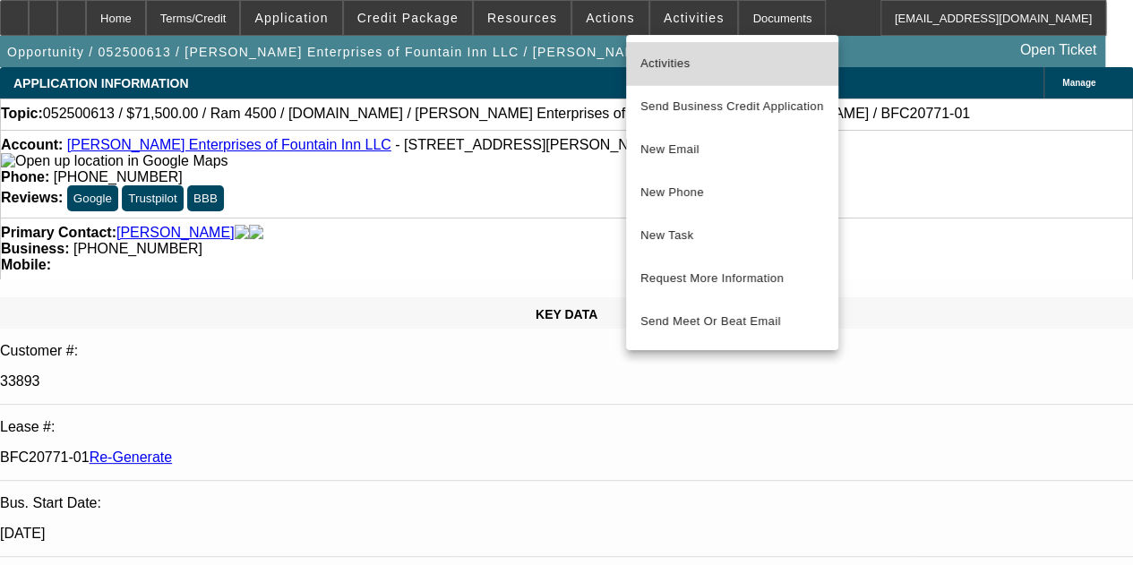
click at [667, 69] on span "Activities" at bounding box center [733, 64] width 184 height 22
